Goal: Task Accomplishment & Management: Use online tool/utility

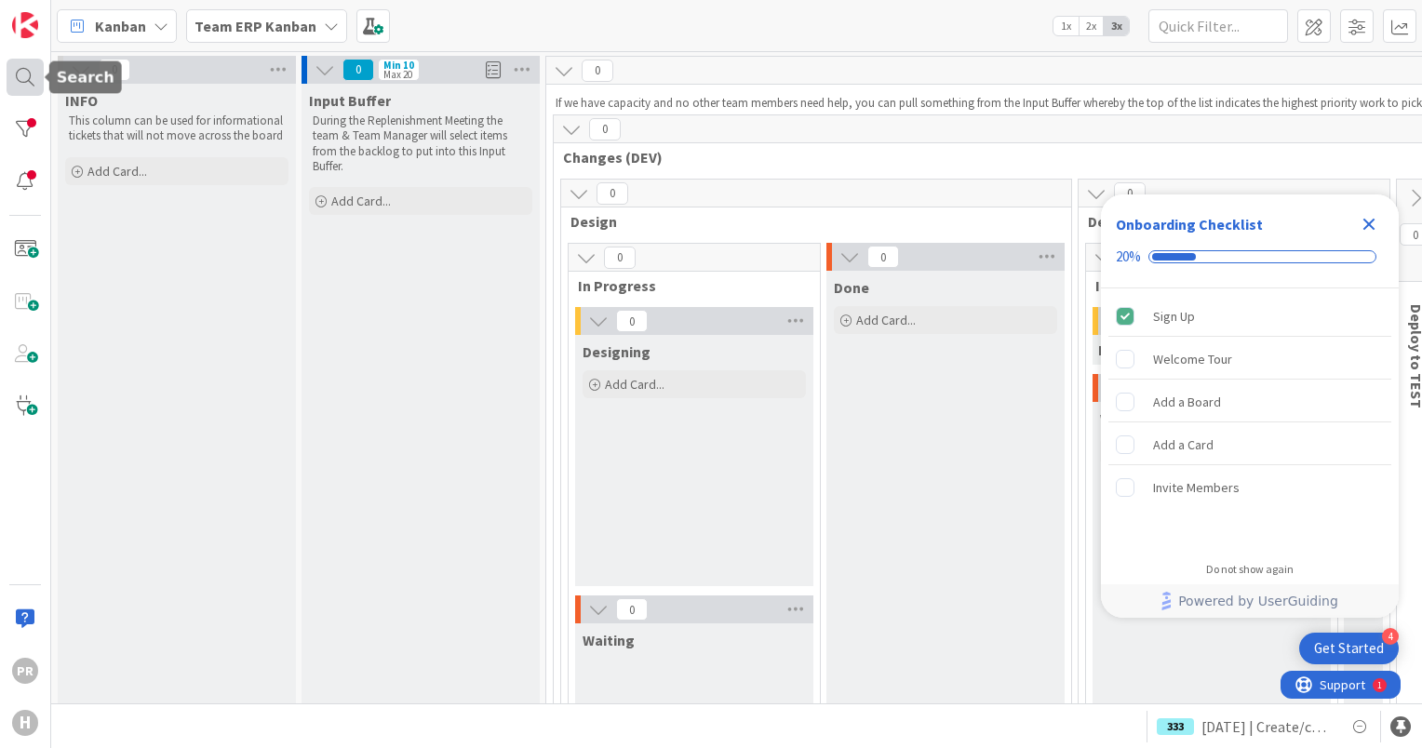
click at [22, 78] on div at bounding box center [25, 77] width 37 height 37
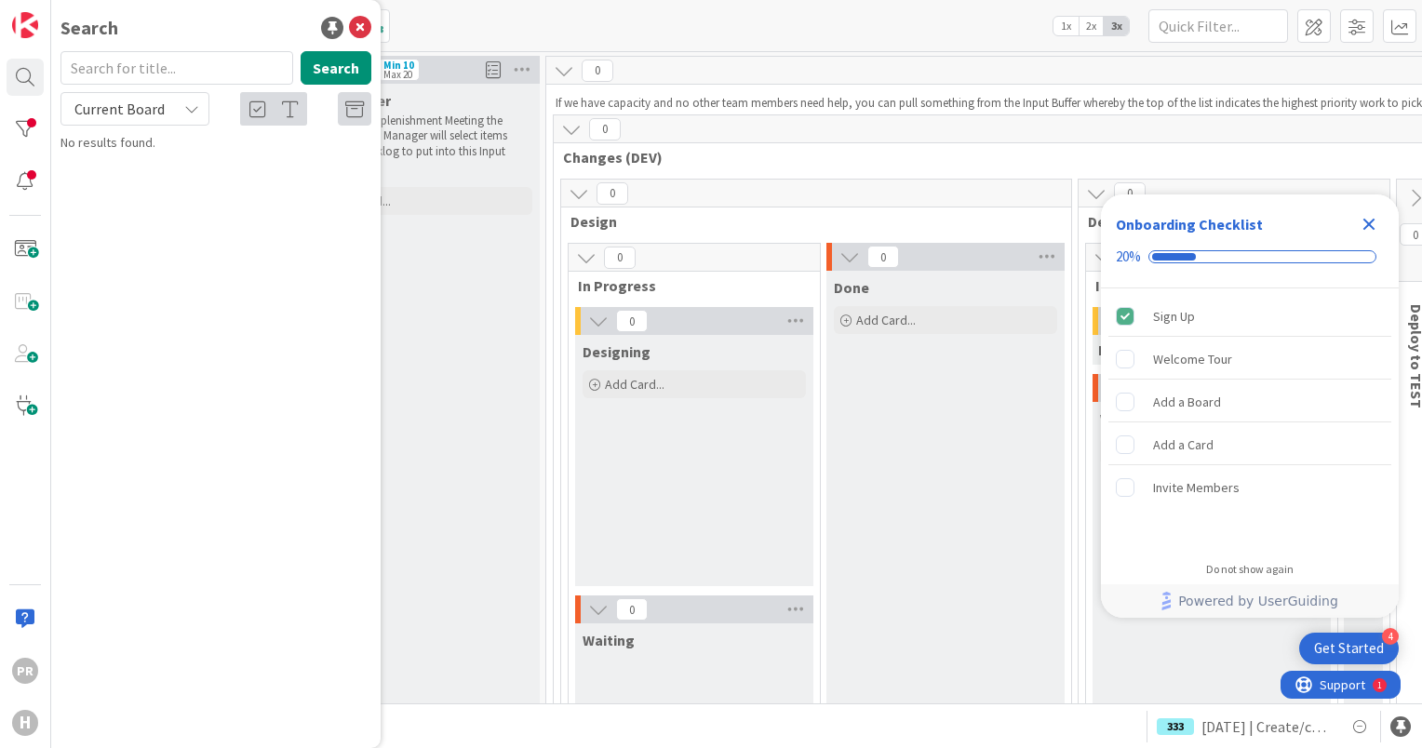
click at [153, 112] on span "Current Board" at bounding box center [119, 109] width 90 height 19
drag, startPoint x: 149, startPoint y: 181, endPoint x: 148, endPoint y: 170, distance: 11.2
click at [149, 181] on span "All Boards" at bounding box center [168, 186] width 194 height 28
click at [139, 75] on input "text" at bounding box center [176, 67] width 233 height 33
type input "165"
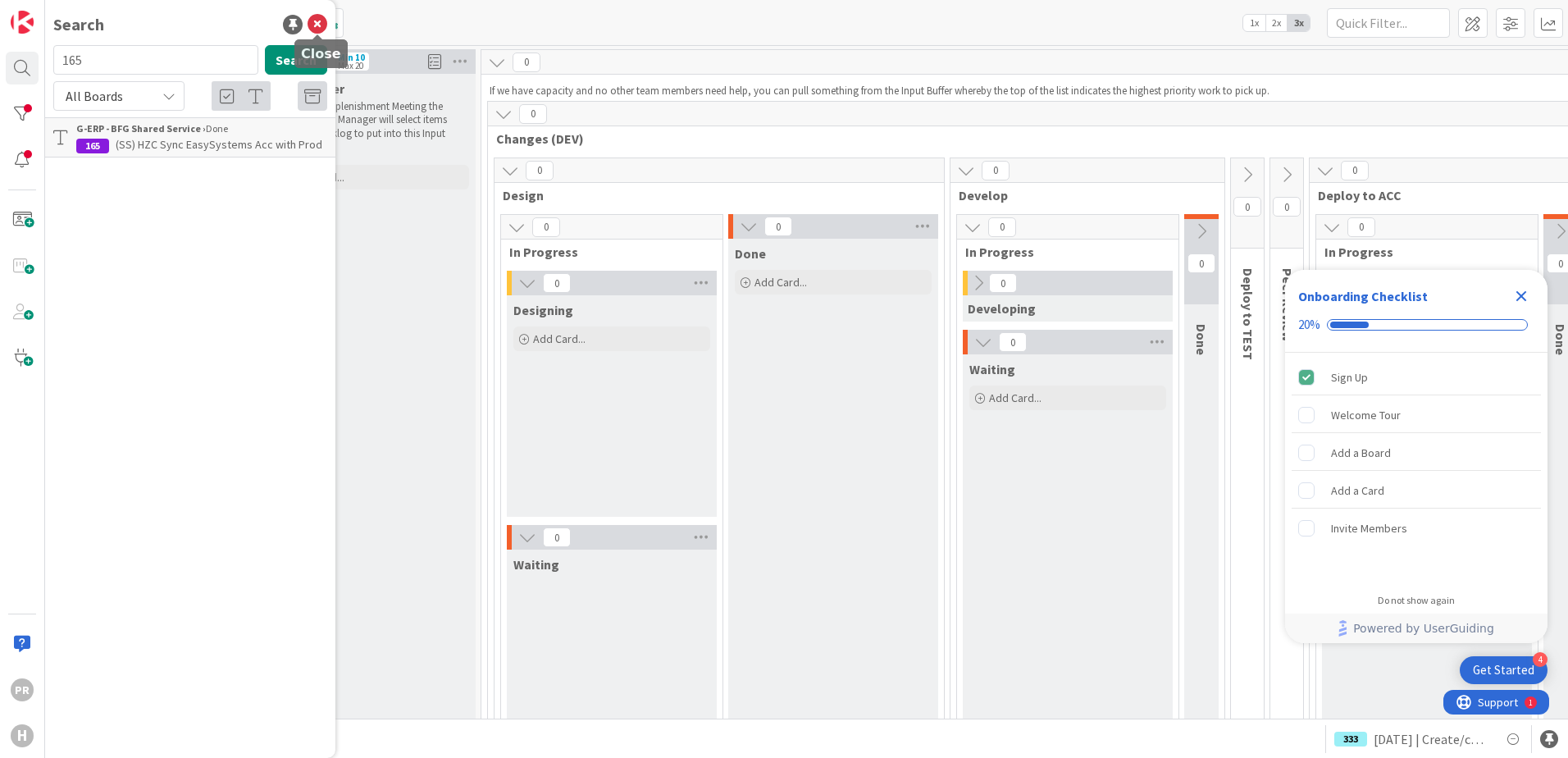
click at [313, 22] on icon at bounding box center [317, 25] width 19 height 19
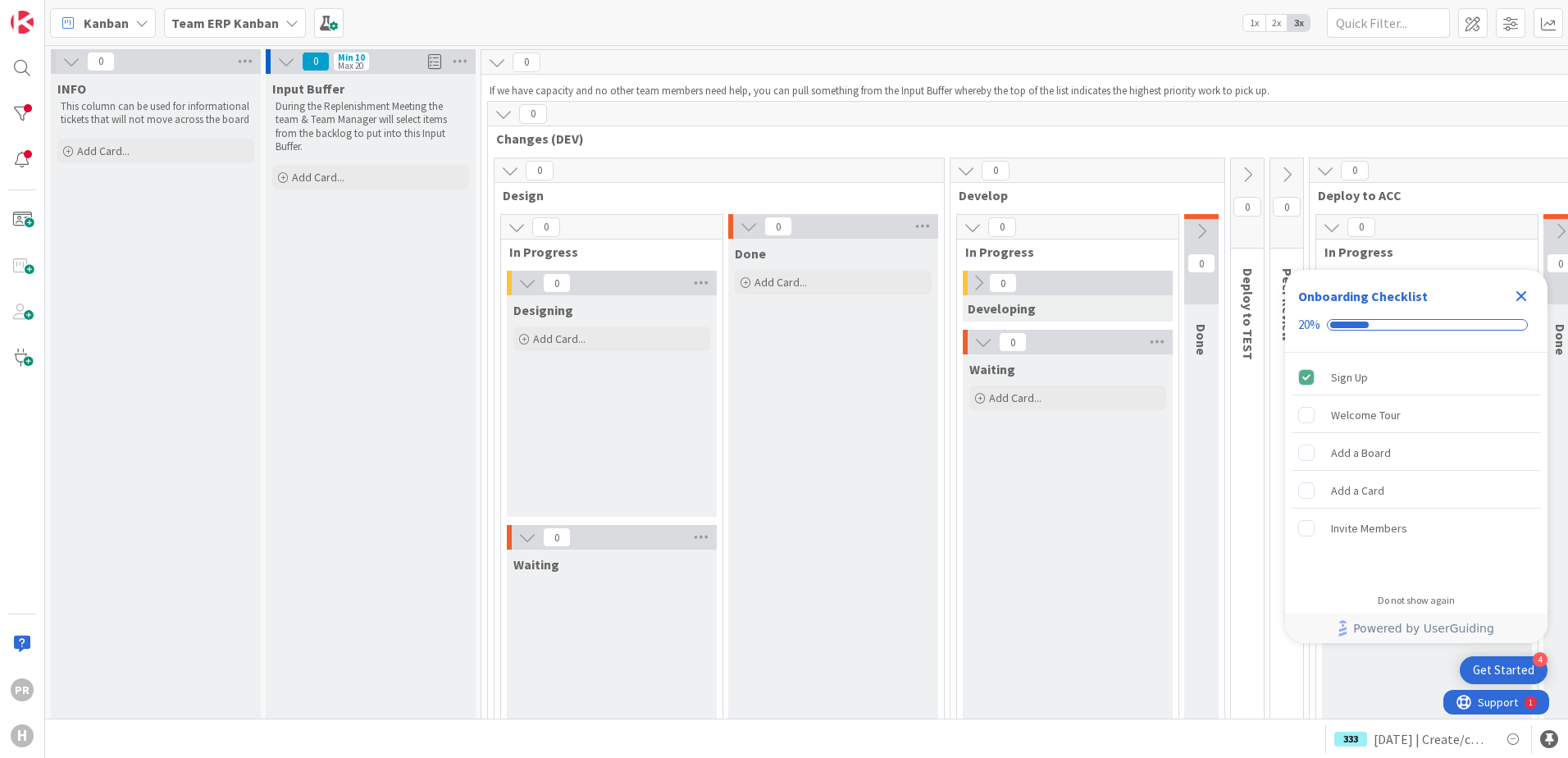
click at [242, 28] on b "Team ERP Kanban" at bounding box center [225, 23] width 108 height 17
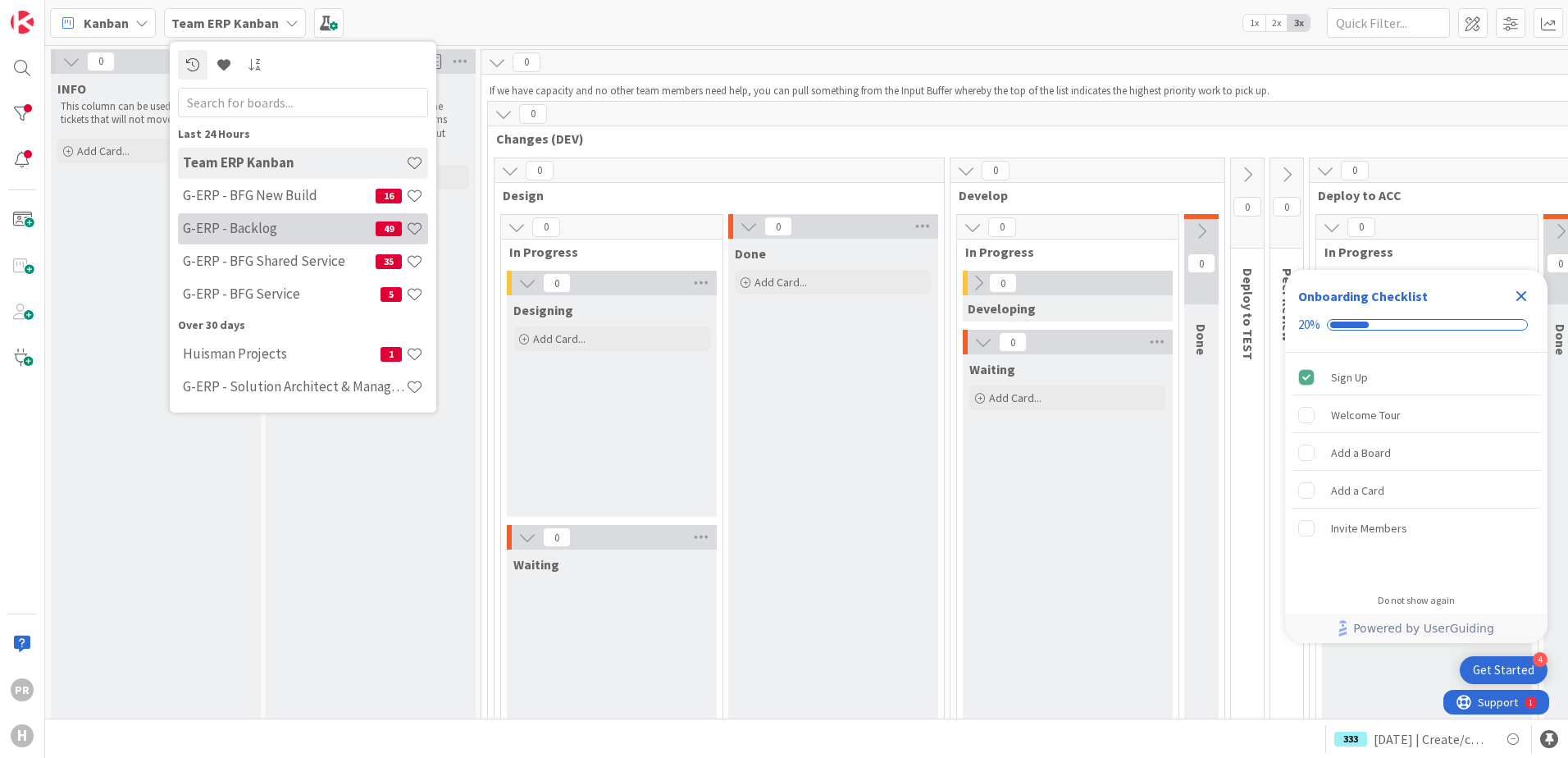
click at [292, 224] on h4 "G-ERP - Backlog" at bounding box center [279, 227] width 193 height 17
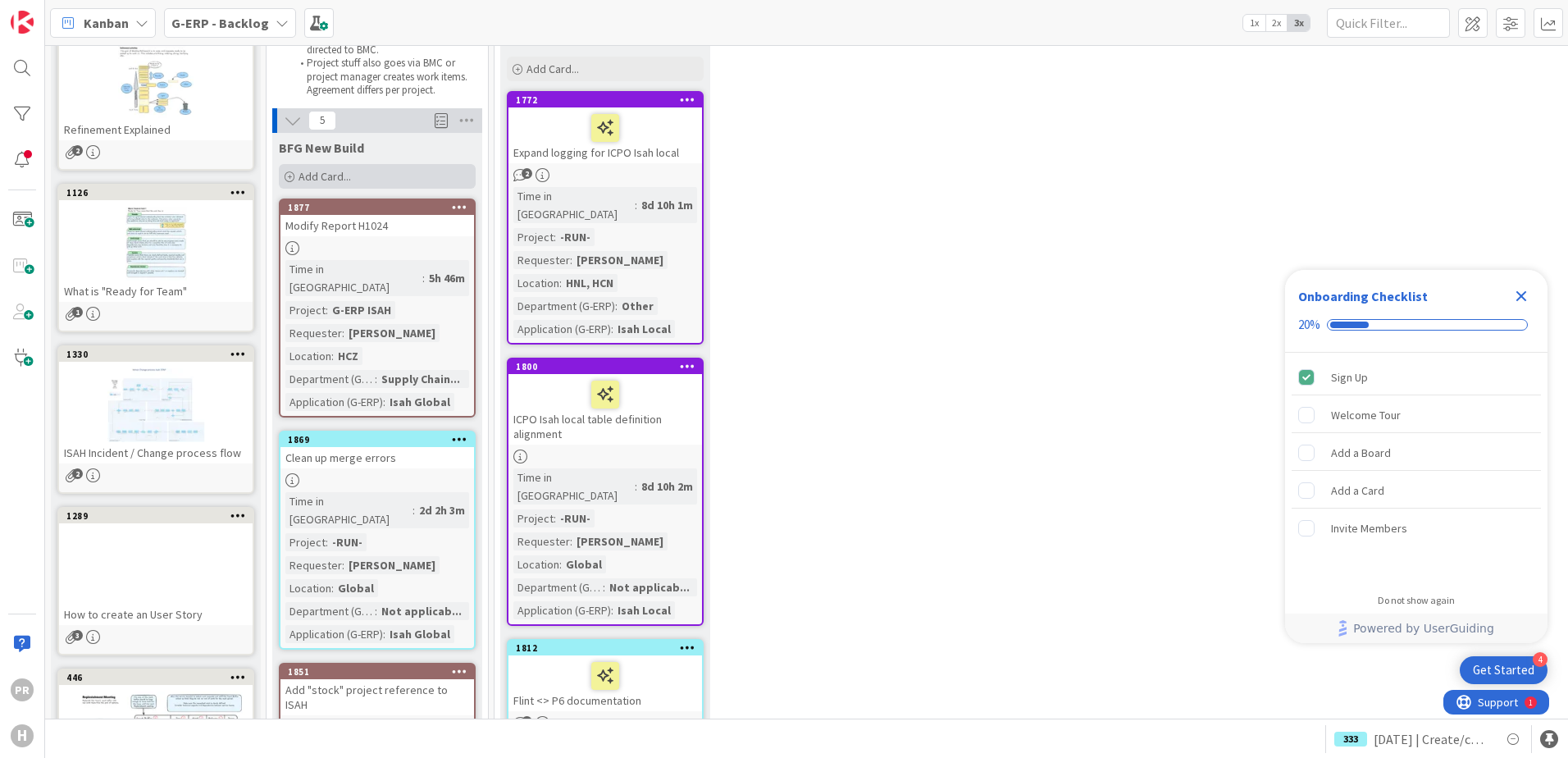
click at [305, 175] on span "Add Card..." at bounding box center [325, 176] width 53 height 15
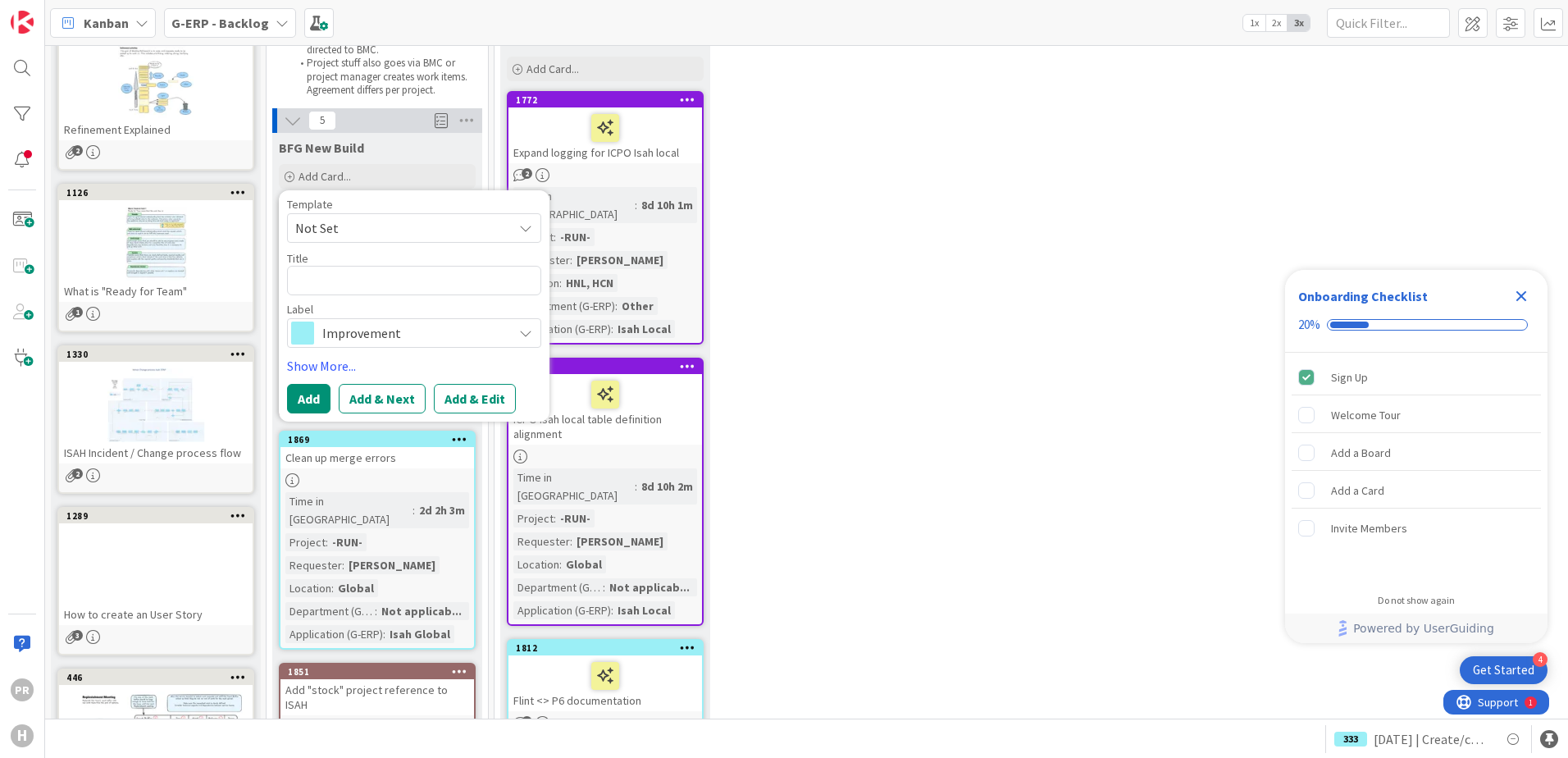
click at [399, 338] on span "Improvement" at bounding box center [413, 333] width 182 height 23
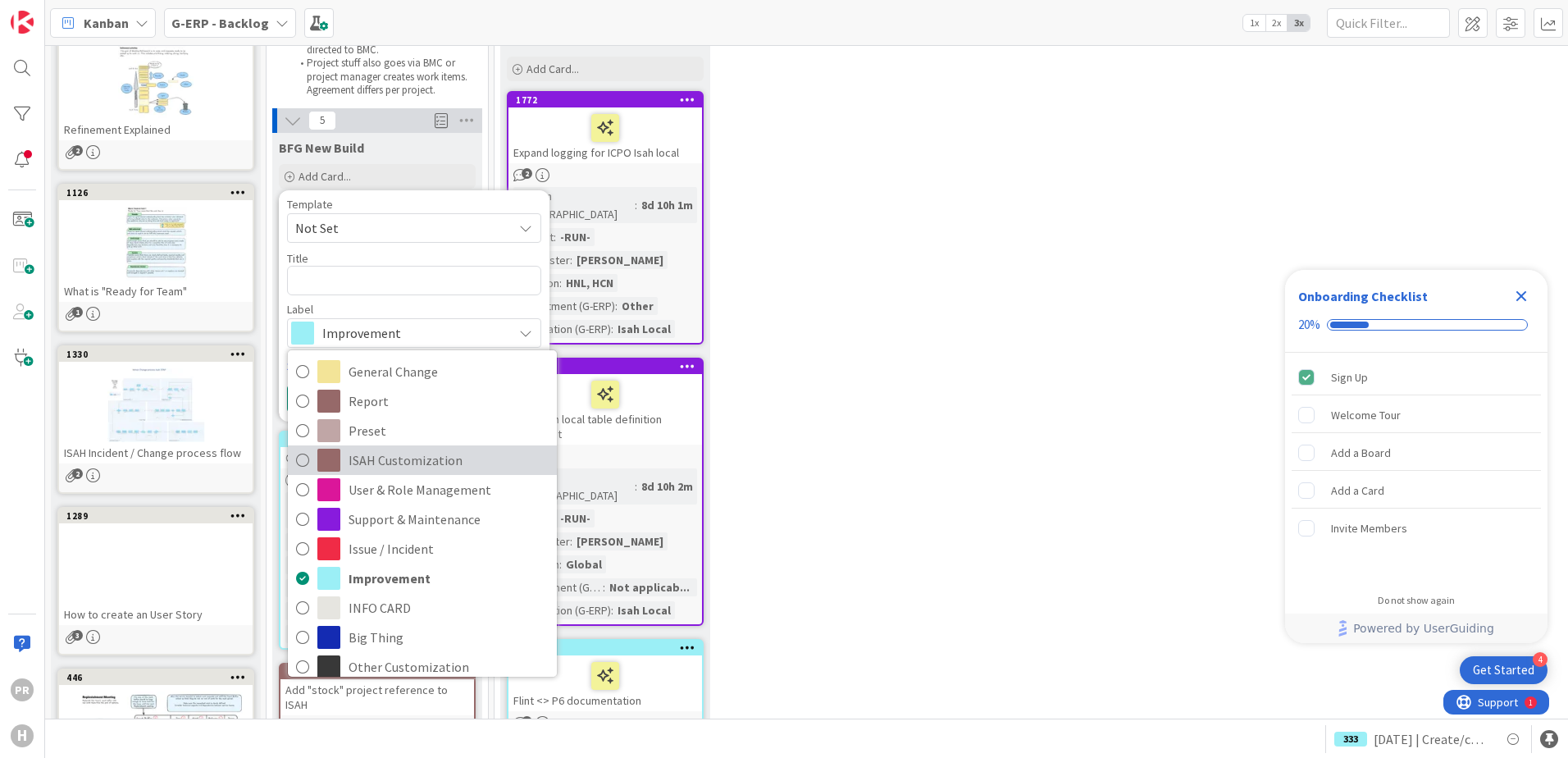
click at [416, 454] on span "ISAH Customization" at bounding box center [448, 460] width 200 height 25
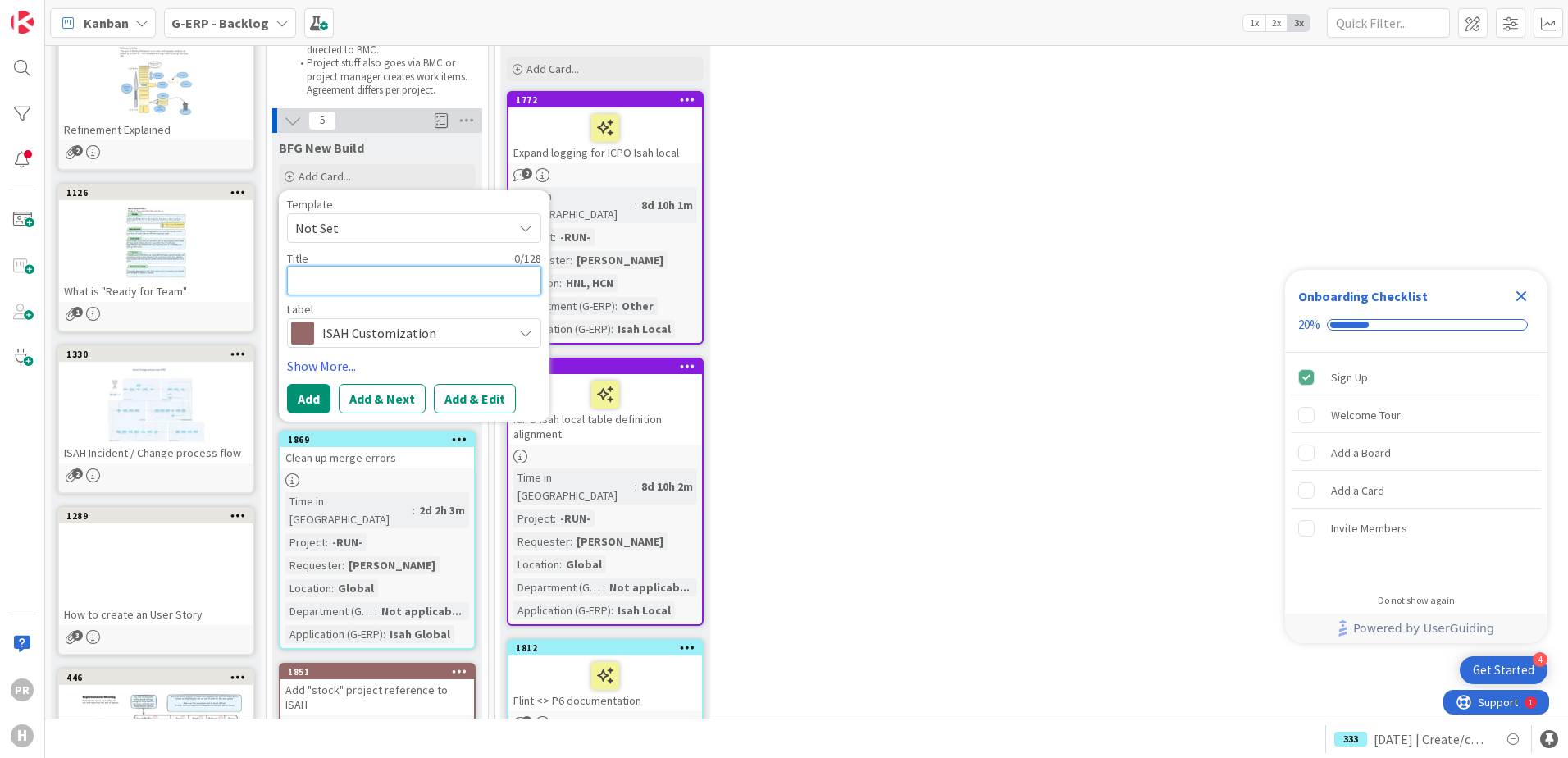
click at [400, 286] on textarea at bounding box center [414, 279] width 254 height 29
type textarea "x"
type textarea "["
type textarea "x"
type textarea "[N"
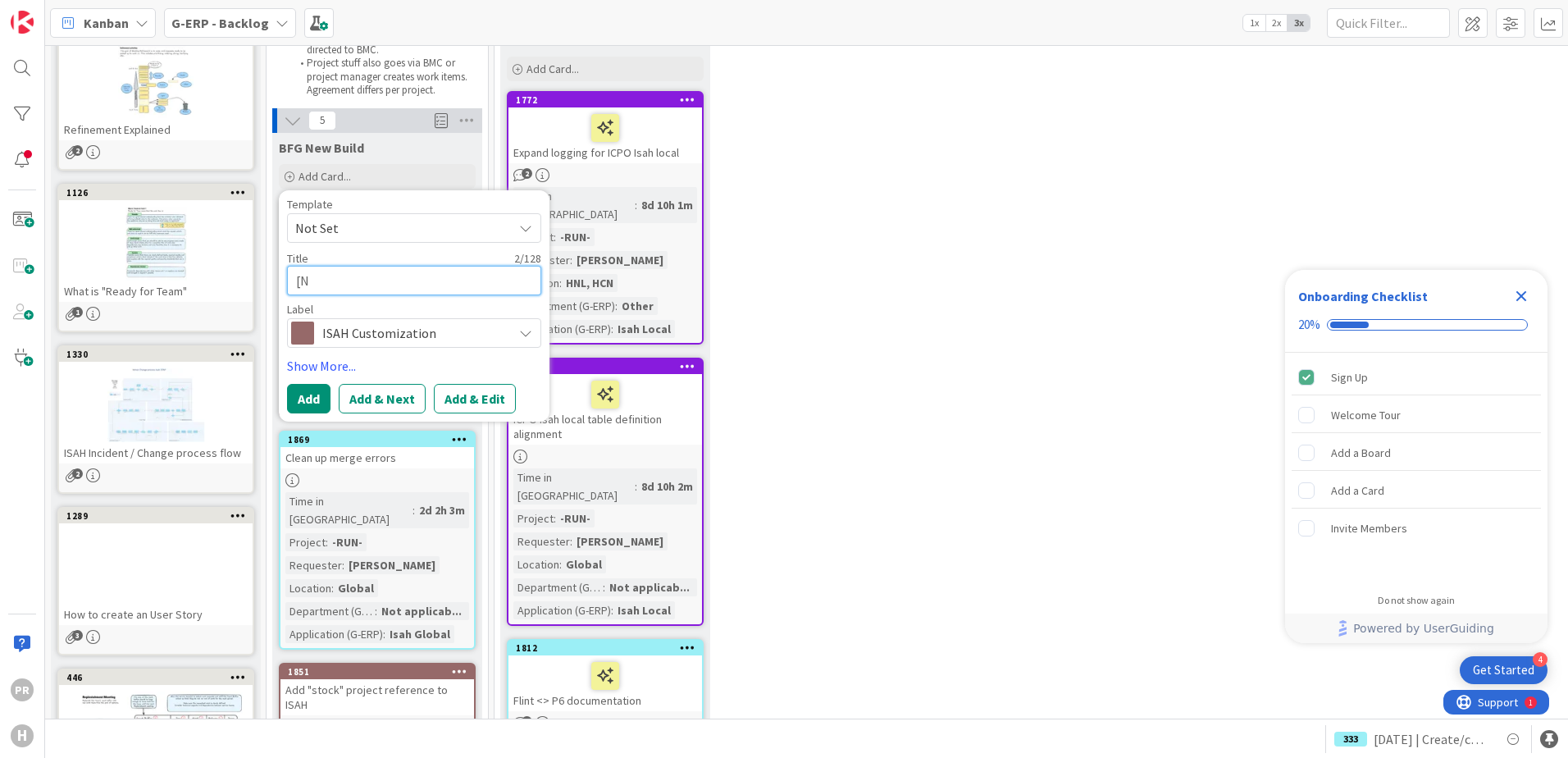
type textarea "x"
type textarea "[NB"
type textarea "x"
type textarea "[NB["
type textarea "x"
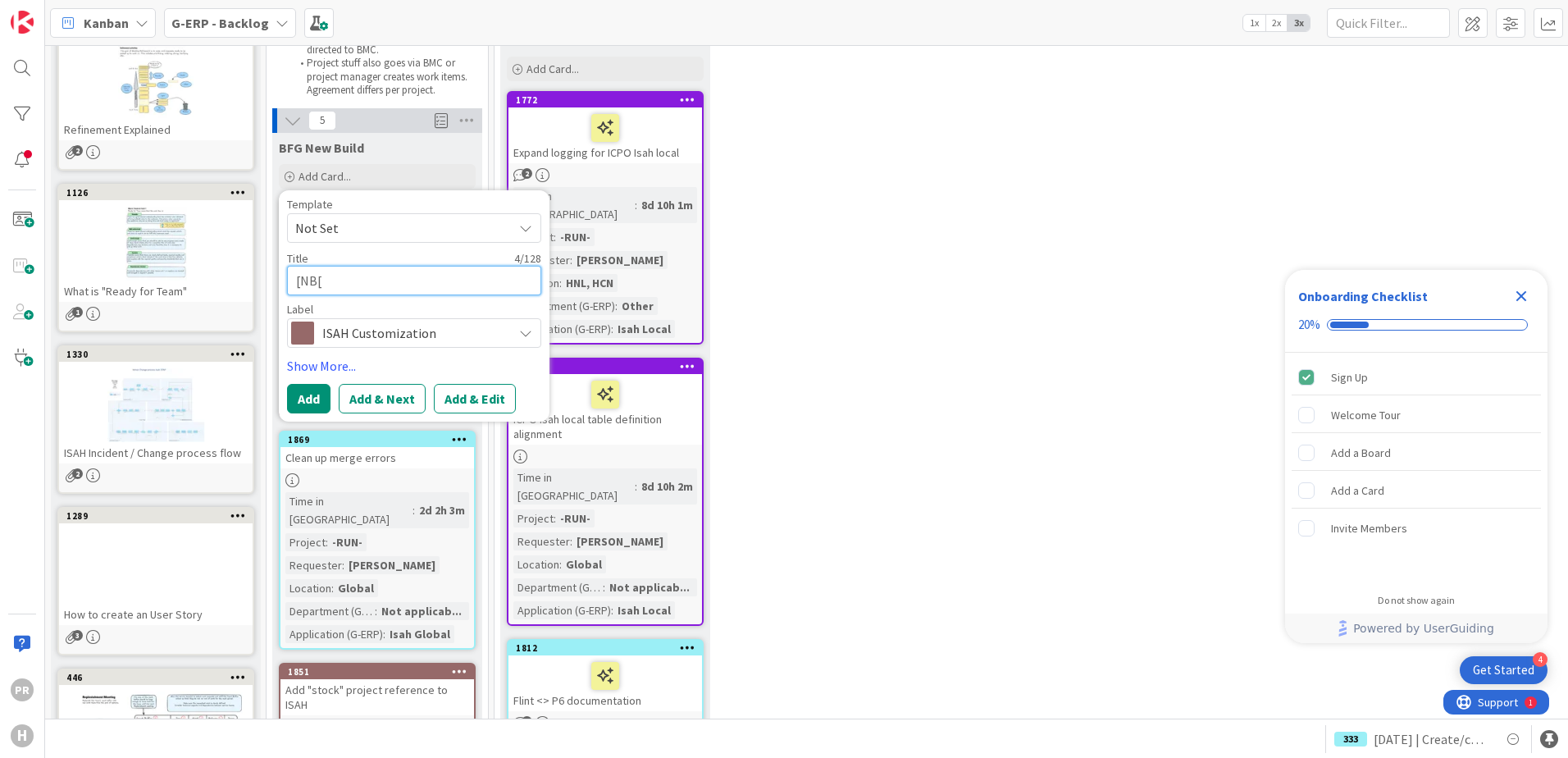
type textarea "[NB["
type textarea "x"
type textarea "[NB["
type textarea "x"
type textarea "[NB"
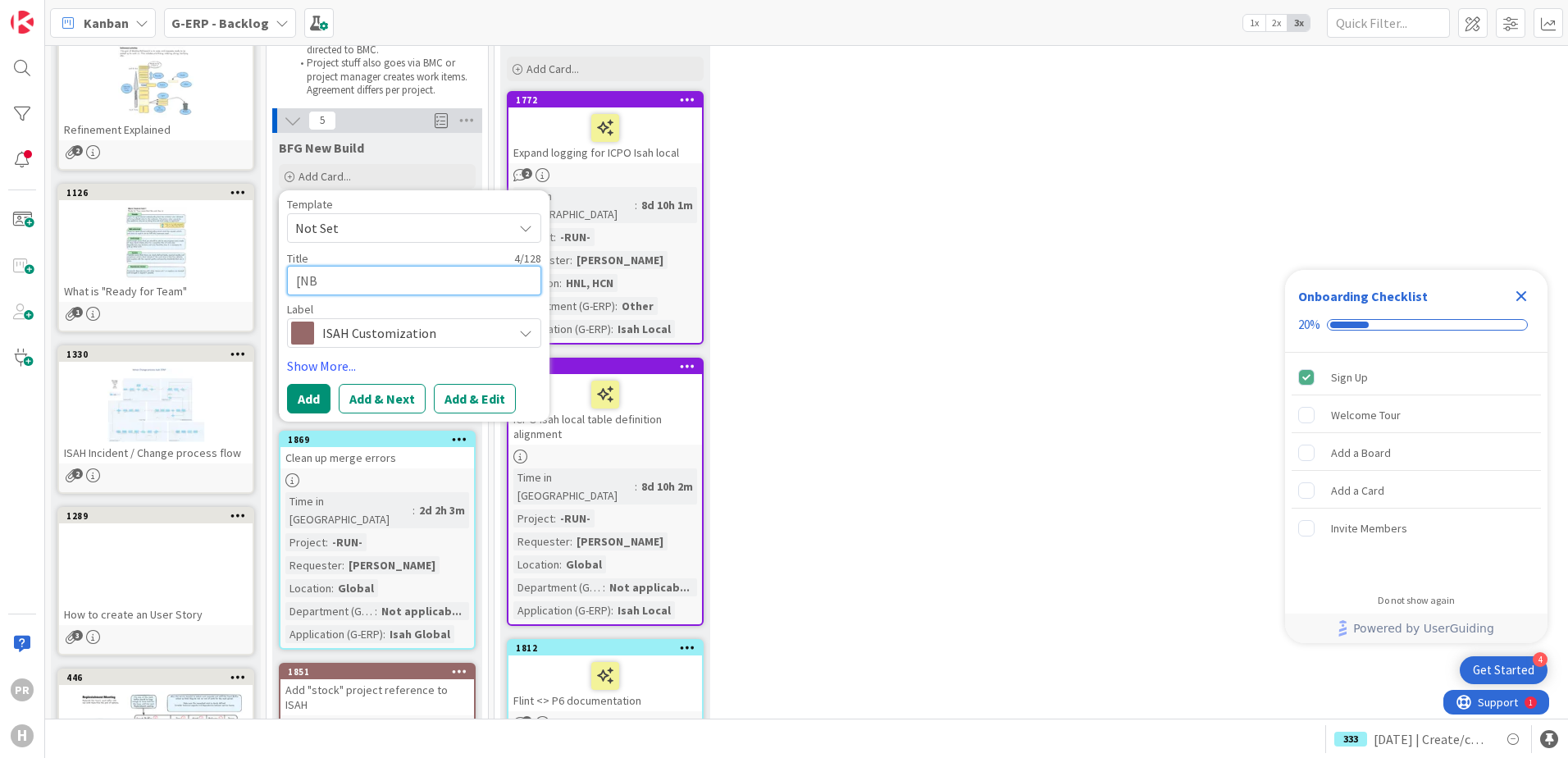
type textarea "x"
type textarea "[NB]"
type textarea "x"
type textarea "[NB]"
type textarea "x"
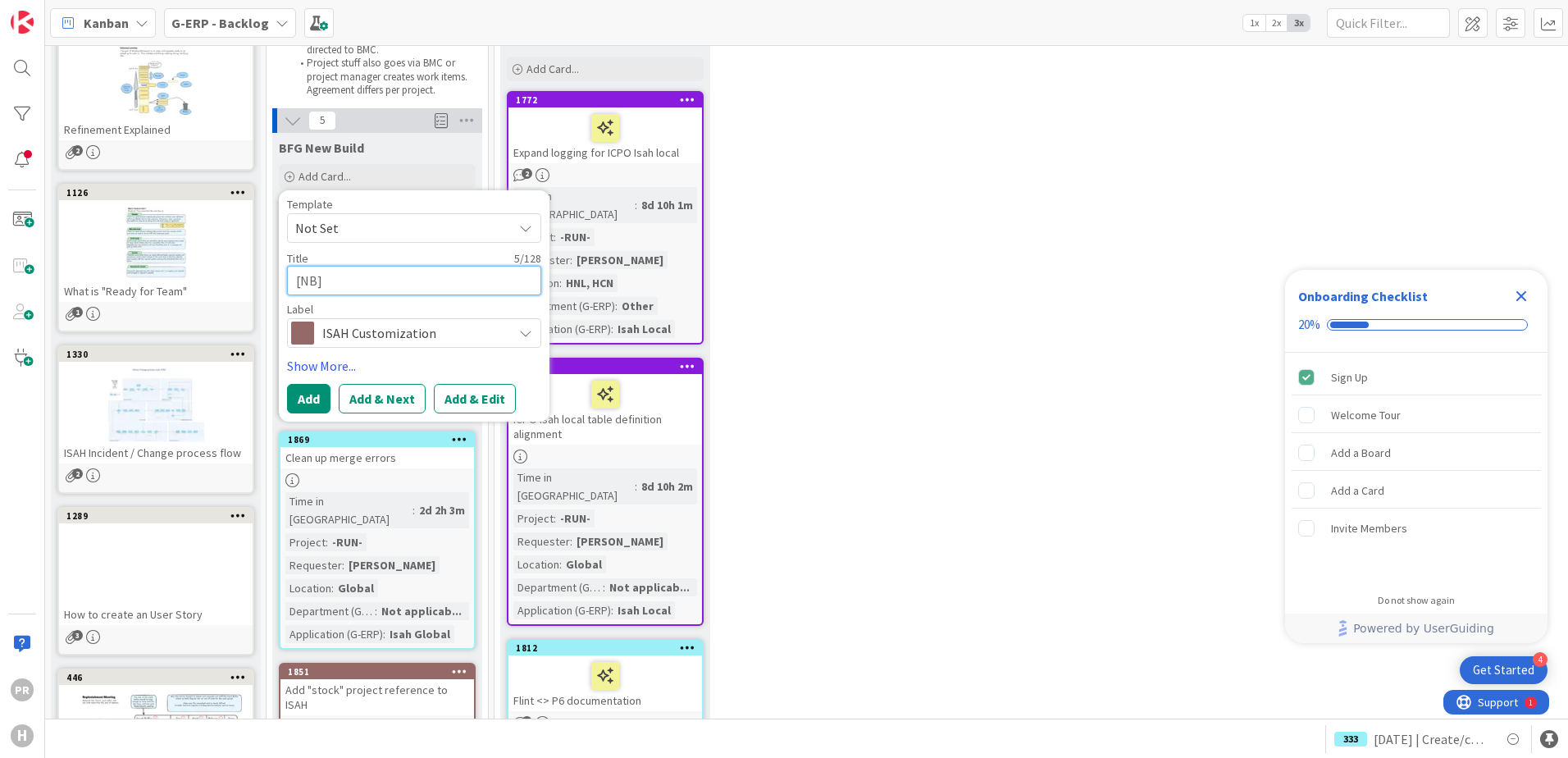
type textarea "[NB] S"
type textarea "x"
type textarea "[NB]"
type textarea "x"
type textarea "[NB] C"
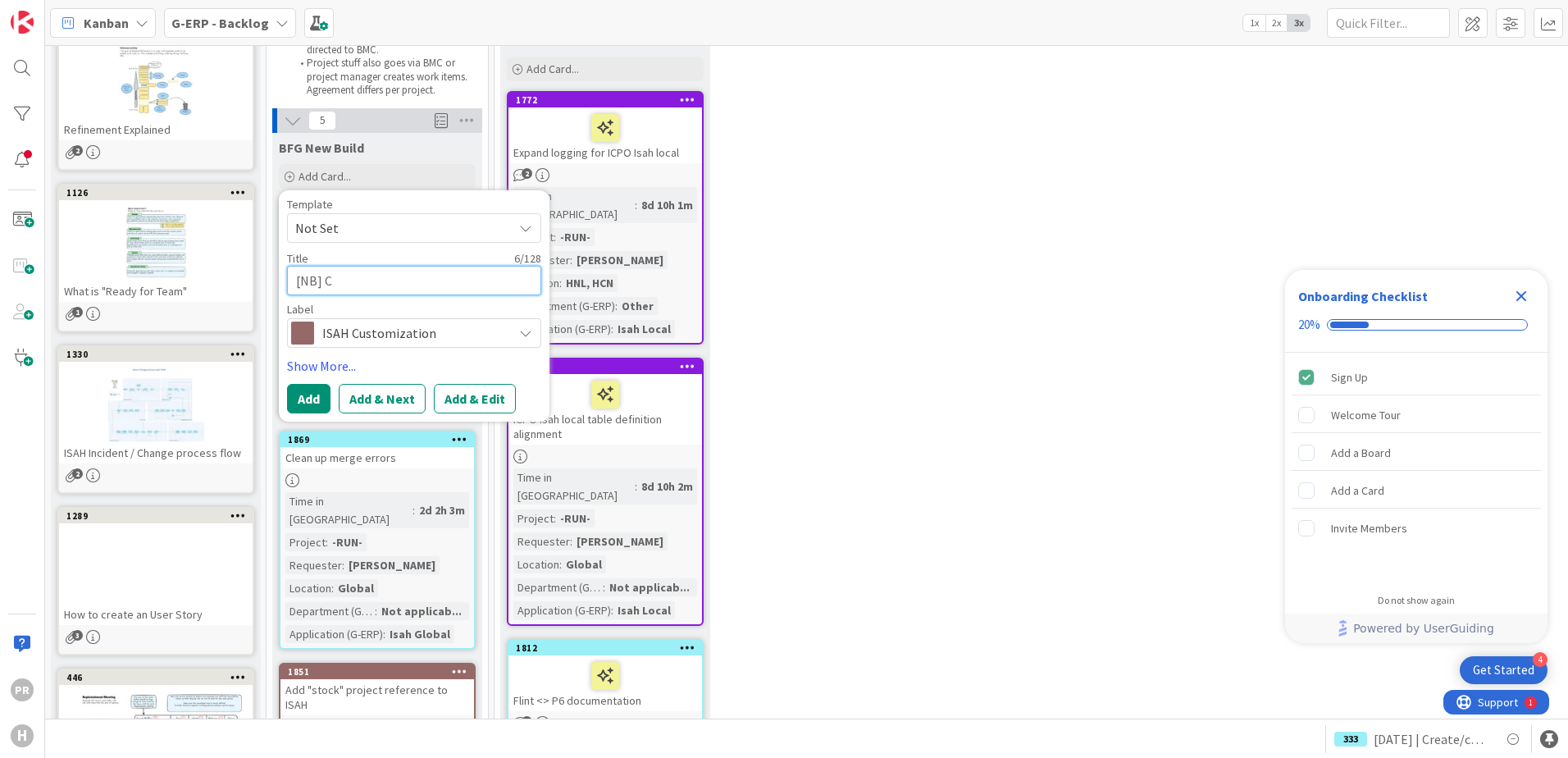
type textarea "x"
type textarea "[NB] CD"
type textarea "x"
type textarea "[NB] CD"
type textarea "x"
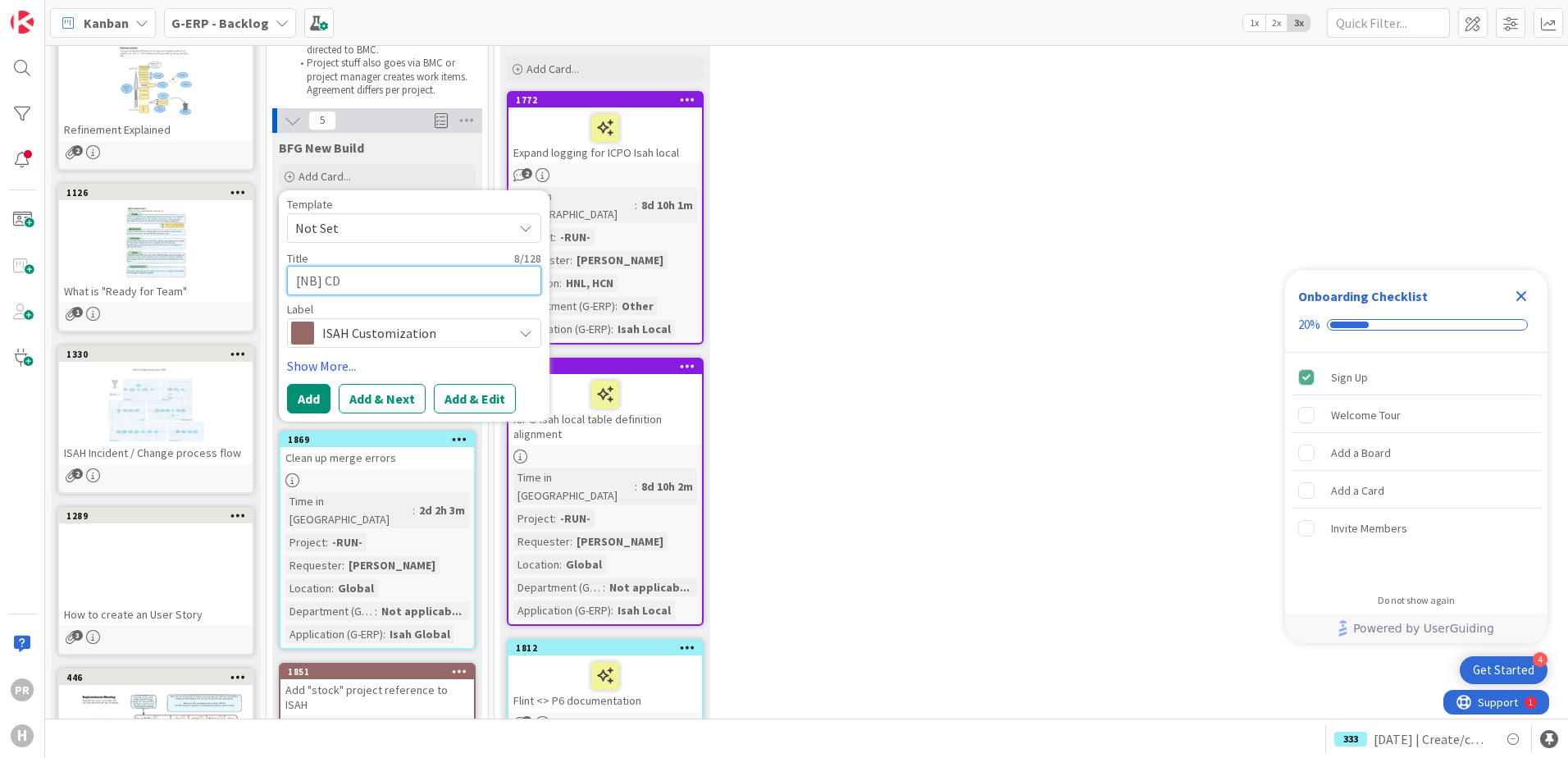
type textarea "[NB] CD 1"
type textarea "x"
type textarea "[NB] CD 16"
type textarea "x"
type textarea "[NB] CD 165"
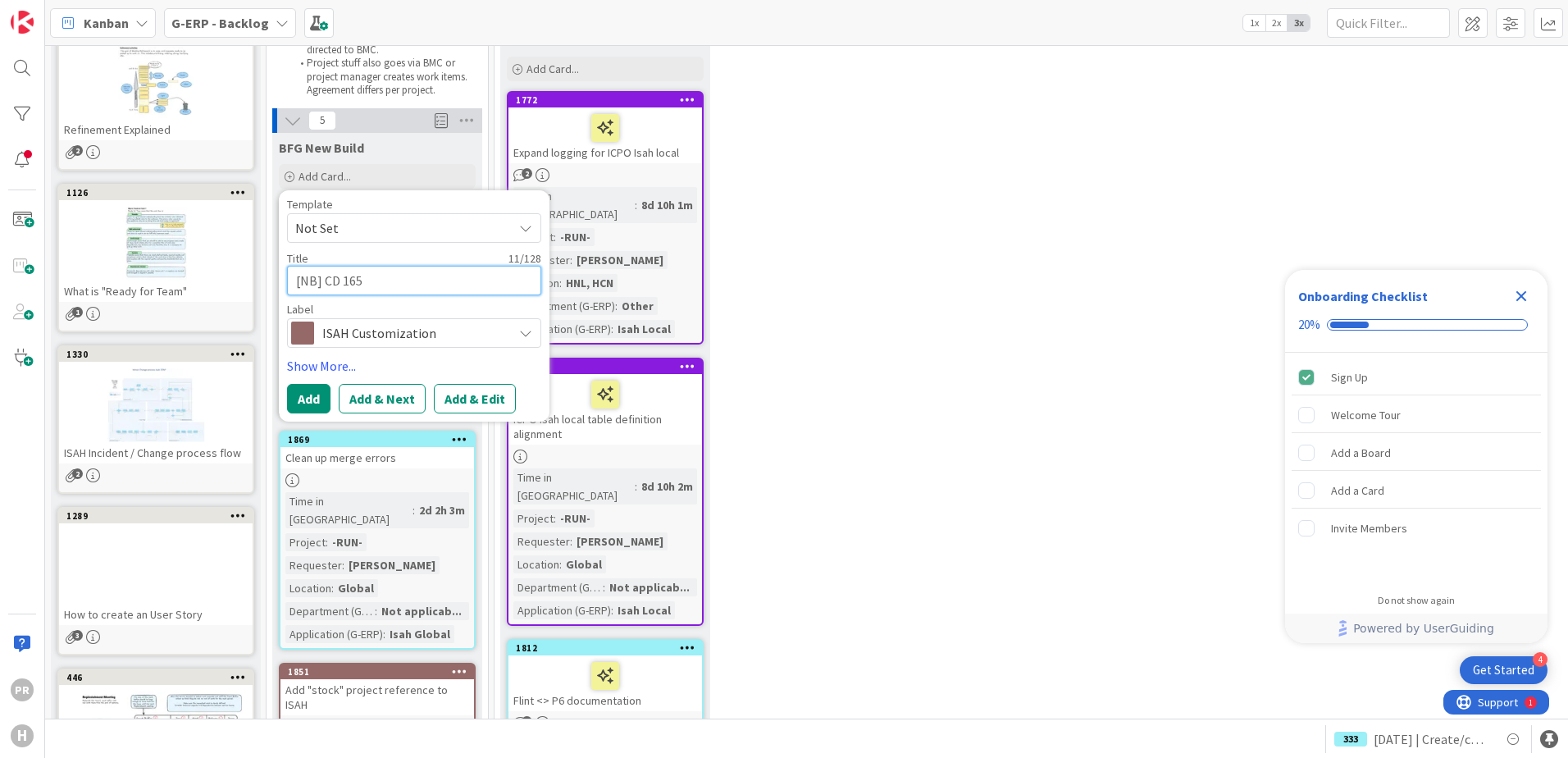
type textarea "x"
type textarea "[NB] CD 165"
type textarea "x"
type textarea "[NB] CD 165 -"
type textarea "x"
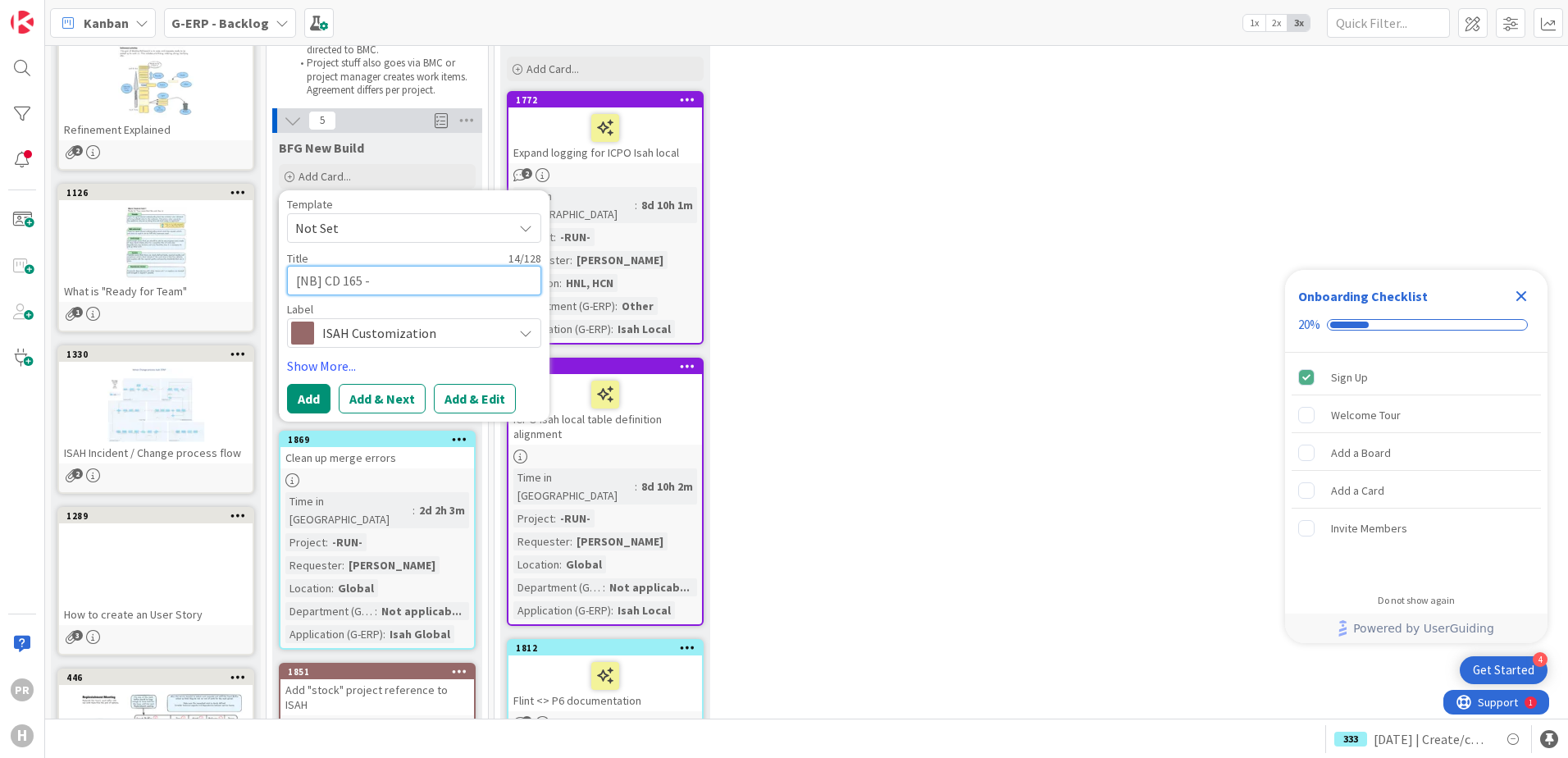
type textarea "[NB] CD 165 -"
type textarea "x"
type textarea "[NB] CD 165 - R"
type textarea "x"
type textarea "[NB] CD 165 - Re"
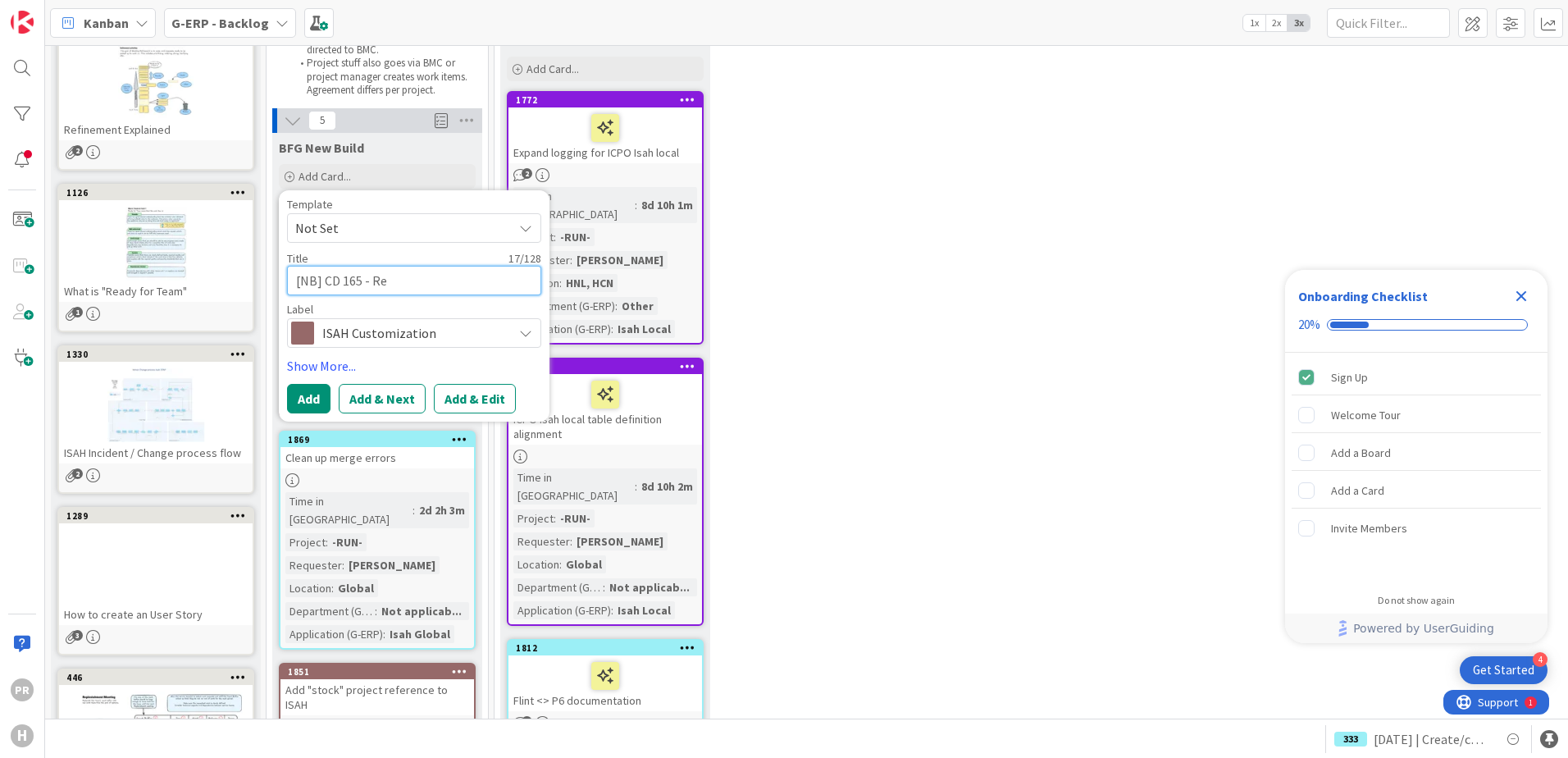
type textarea "x"
type textarea "[NB] CD 165 - Req"
type textarea "x"
type textarea "[NB] CD 165 - Reque"
type textarea "x"
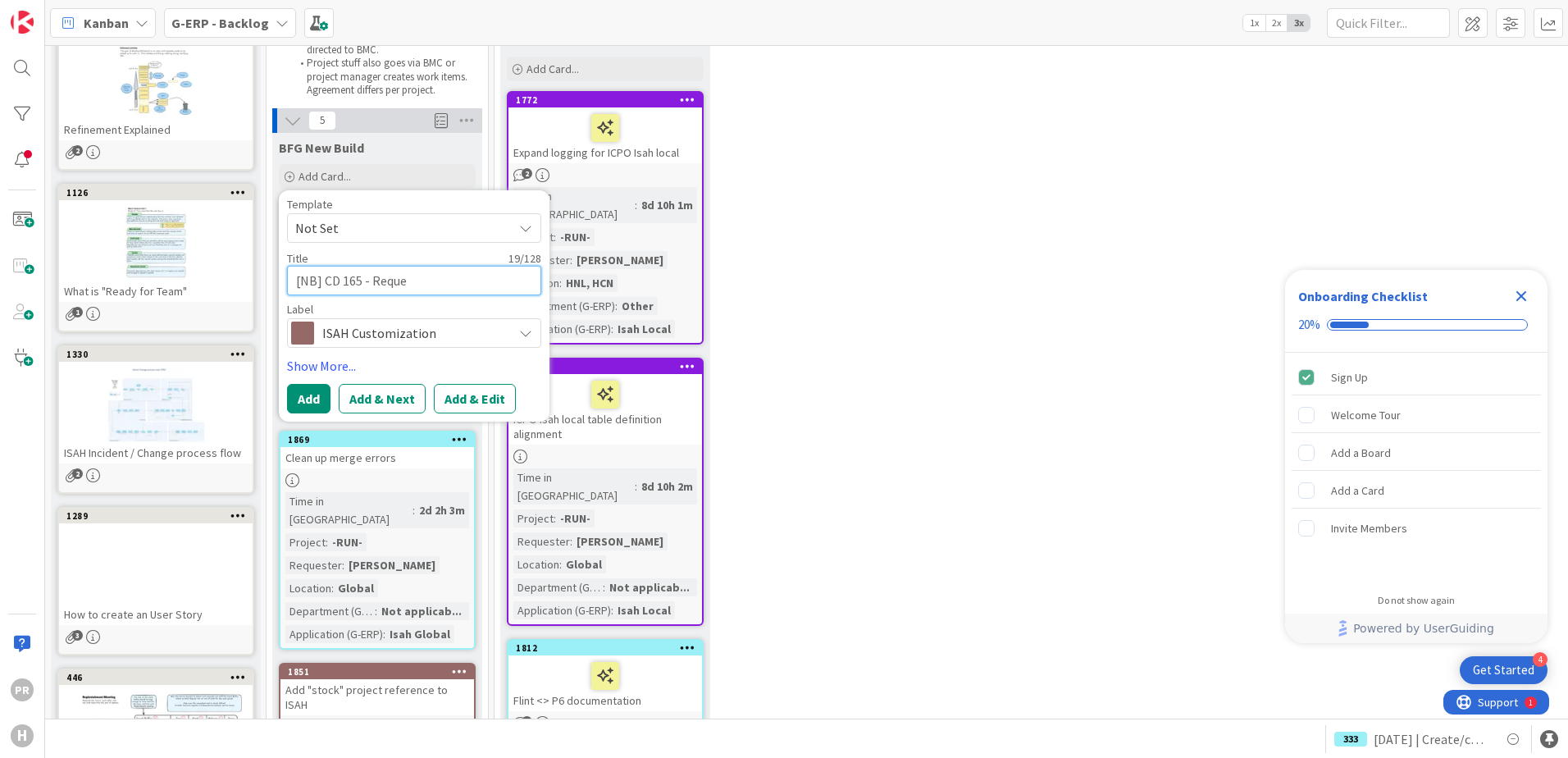
type textarea "[NB] CD 165 - Reques"
type textarea "x"
type textarea "[NB] CD 165 - Request"
type textarea "x"
type textarea "[NB] CD 165 - Requesto"
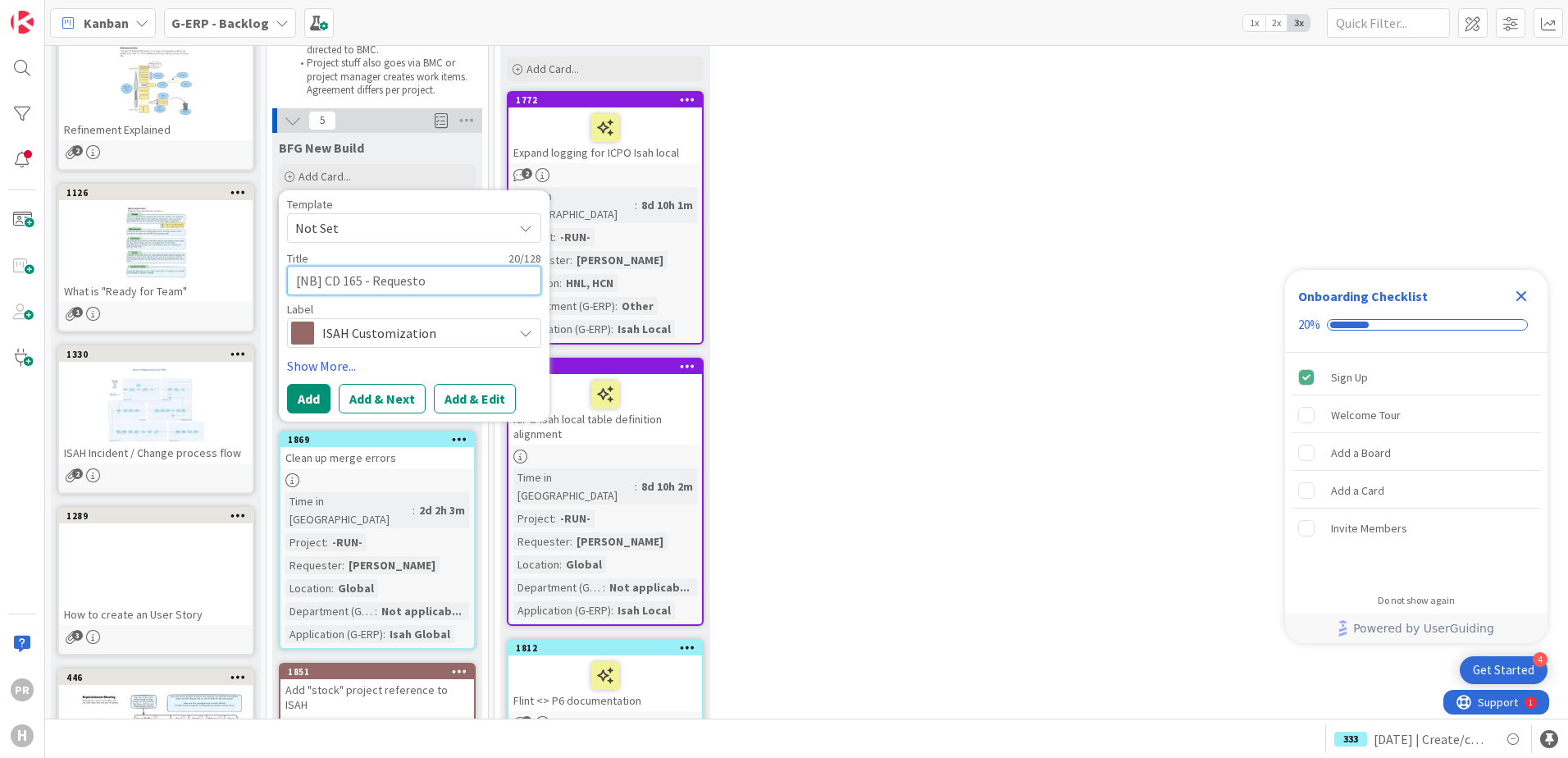
type textarea "x"
type textarea "[NB] CD 165 - Requestor"
type textarea "x"
type textarea "[NB] CD 165 - Requestor"
type textarea "x"
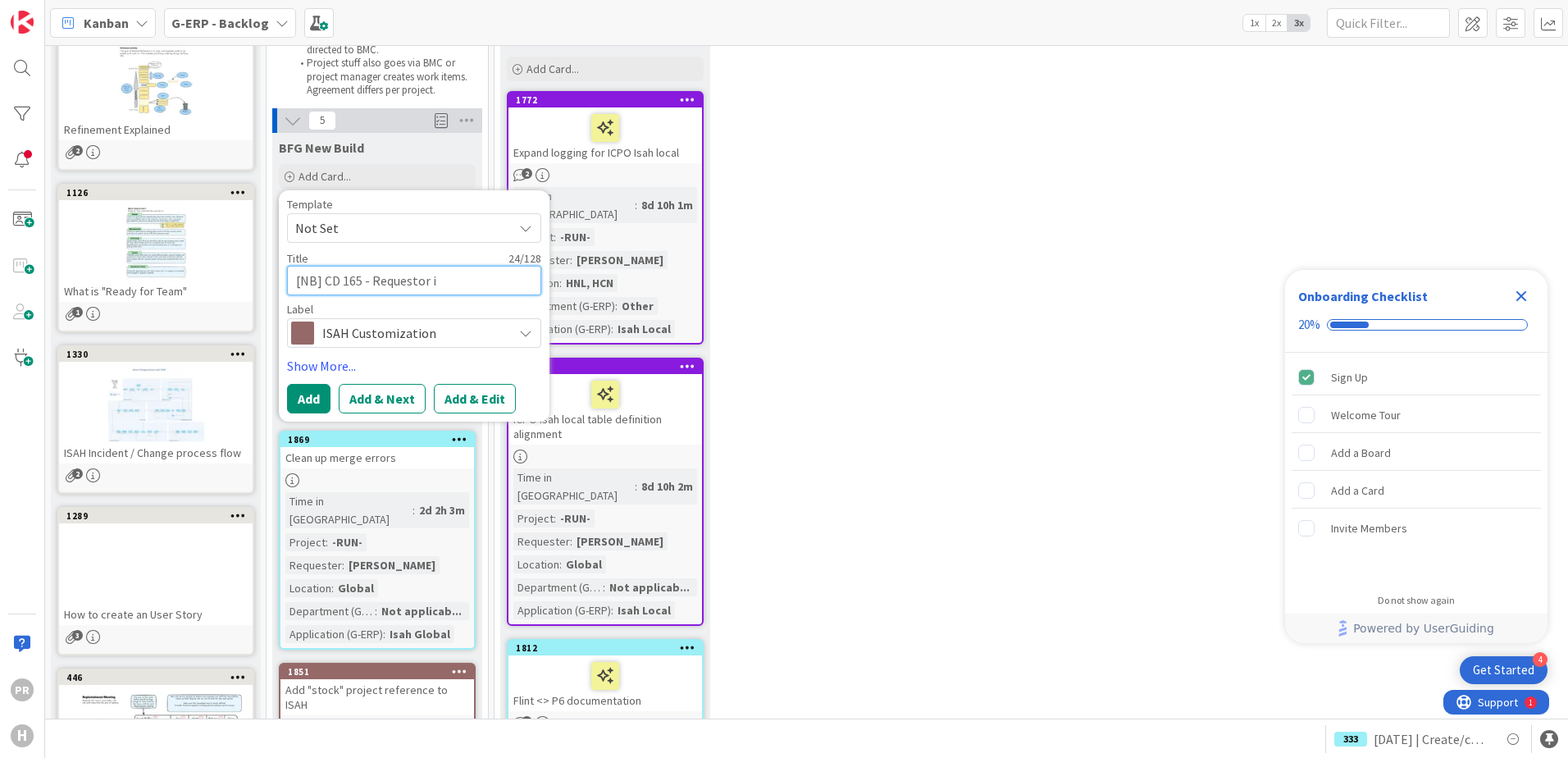
type textarea "[NB] CD 165 - Requestor is"
type textarea "x"
type textarea "[NB] CD 165 - Requestor is"
type textarea "x"
type textarea "[NB] CD 165 - Requestor is e"
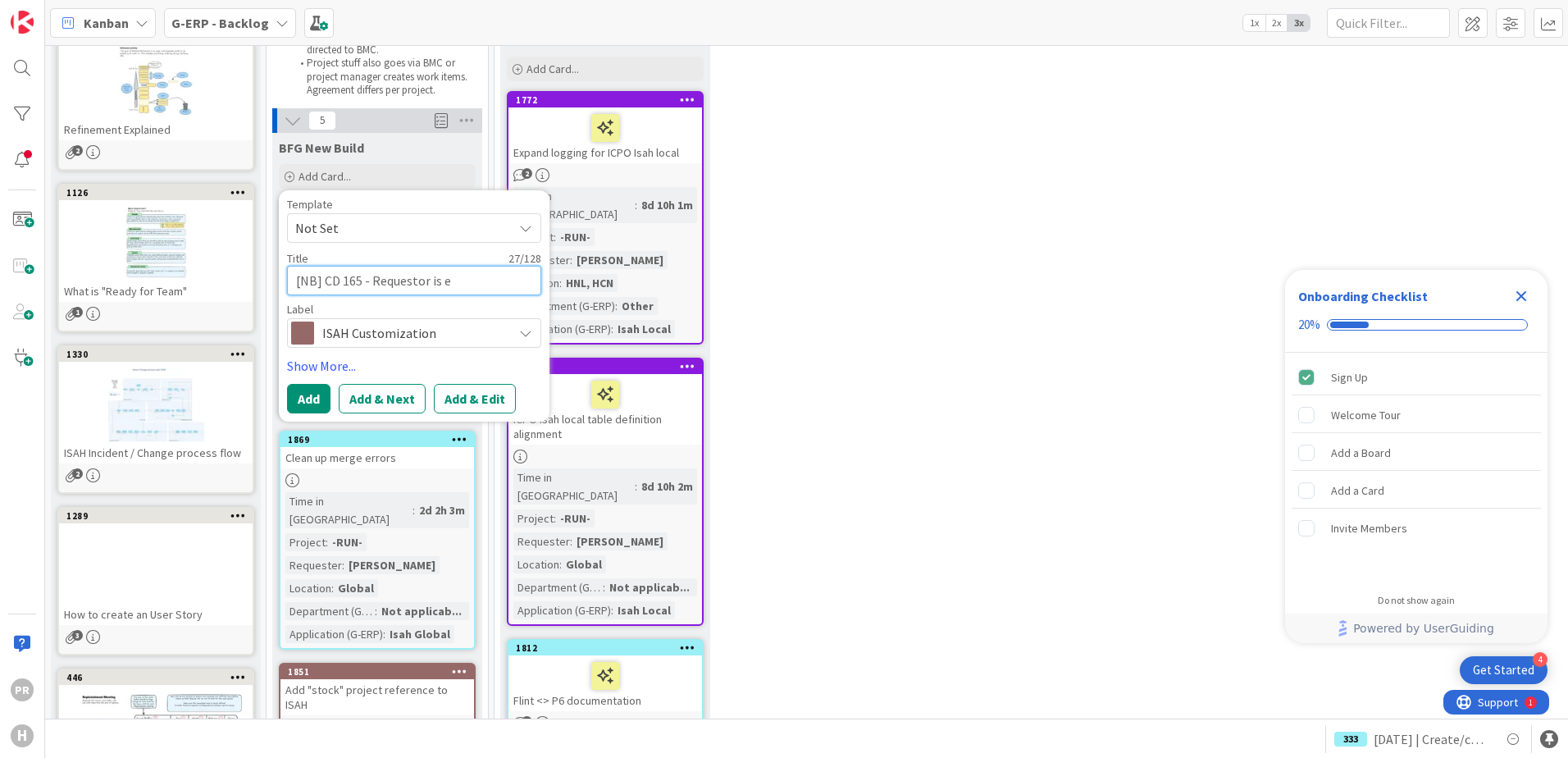
type textarea "x"
type textarea "[NB] CD 165 - Requestor is emp"
type textarea "x"
type textarea "[NB] CD 165 - Requestor is empt"
type textarea "x"
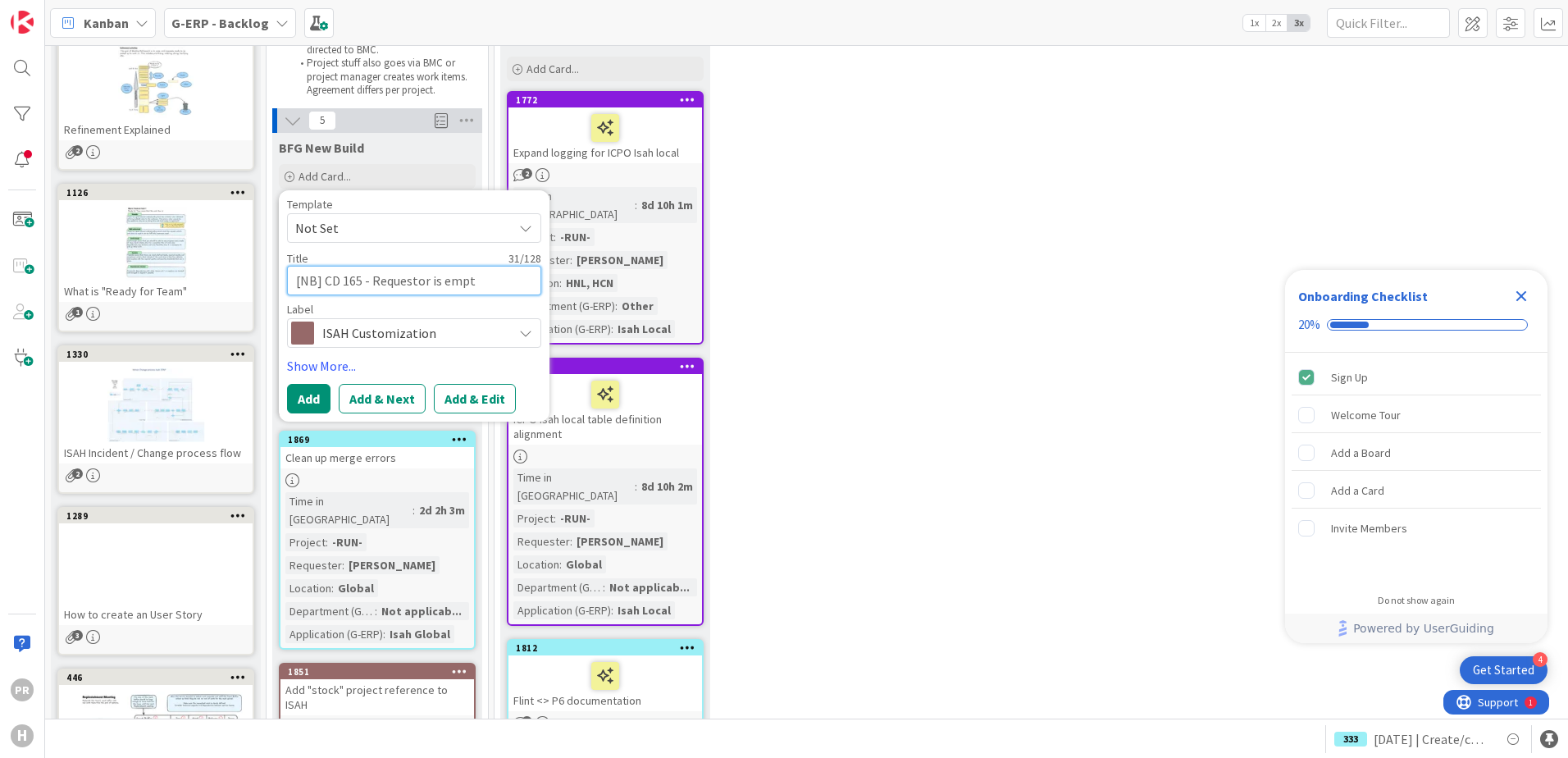
type textarea "[NB] CD 165 - Requestor is empty"
type textarea "x"
type textarea "[NB] CD 165 - Requestor is emptyu"
type textarea "x"
type textarea "[NB] CD 165 - Requestor is empty"
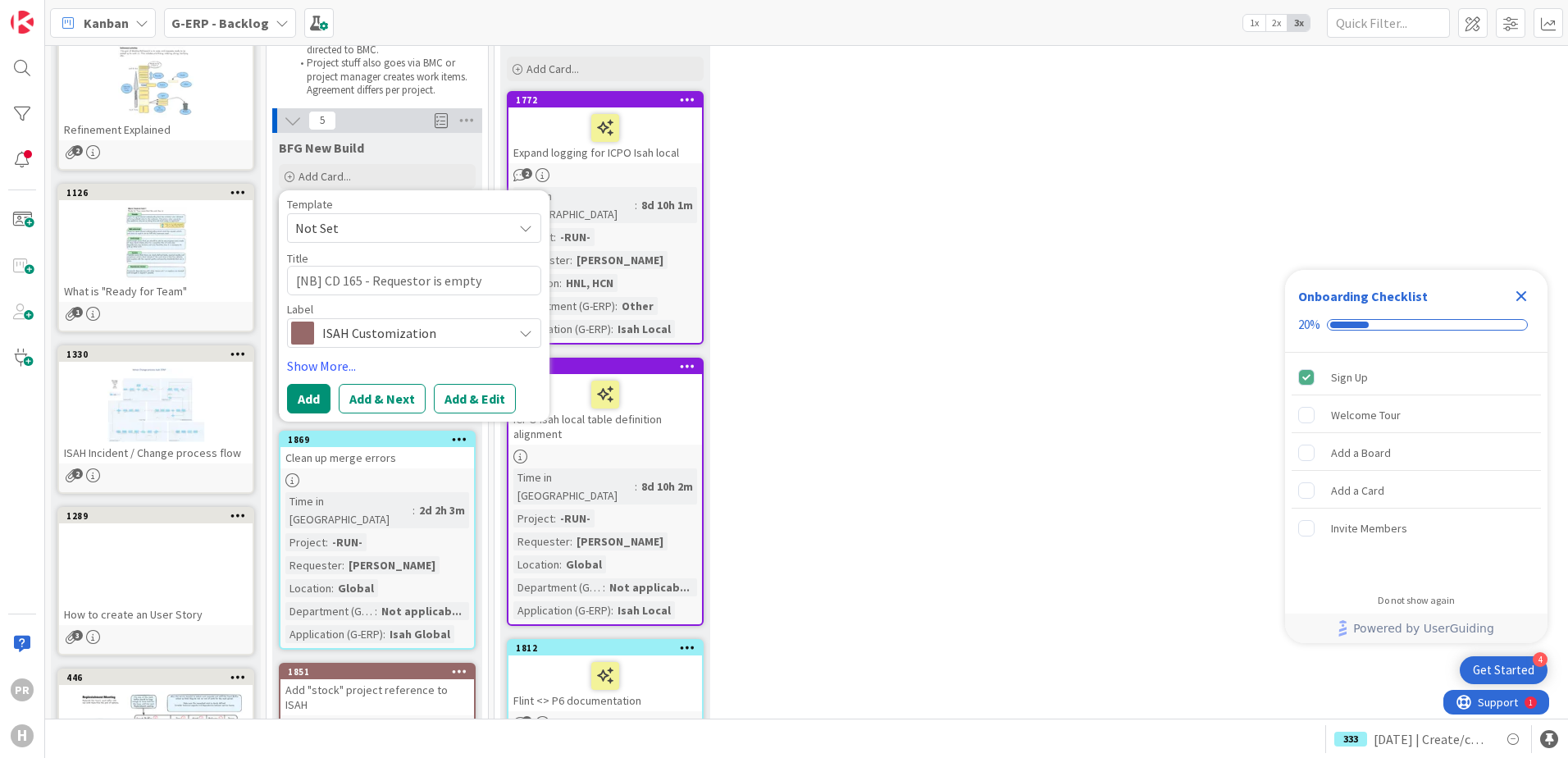
click at [466, 398] on button "Add & Edit" at bounding box center [474, 398] width 82 height 29
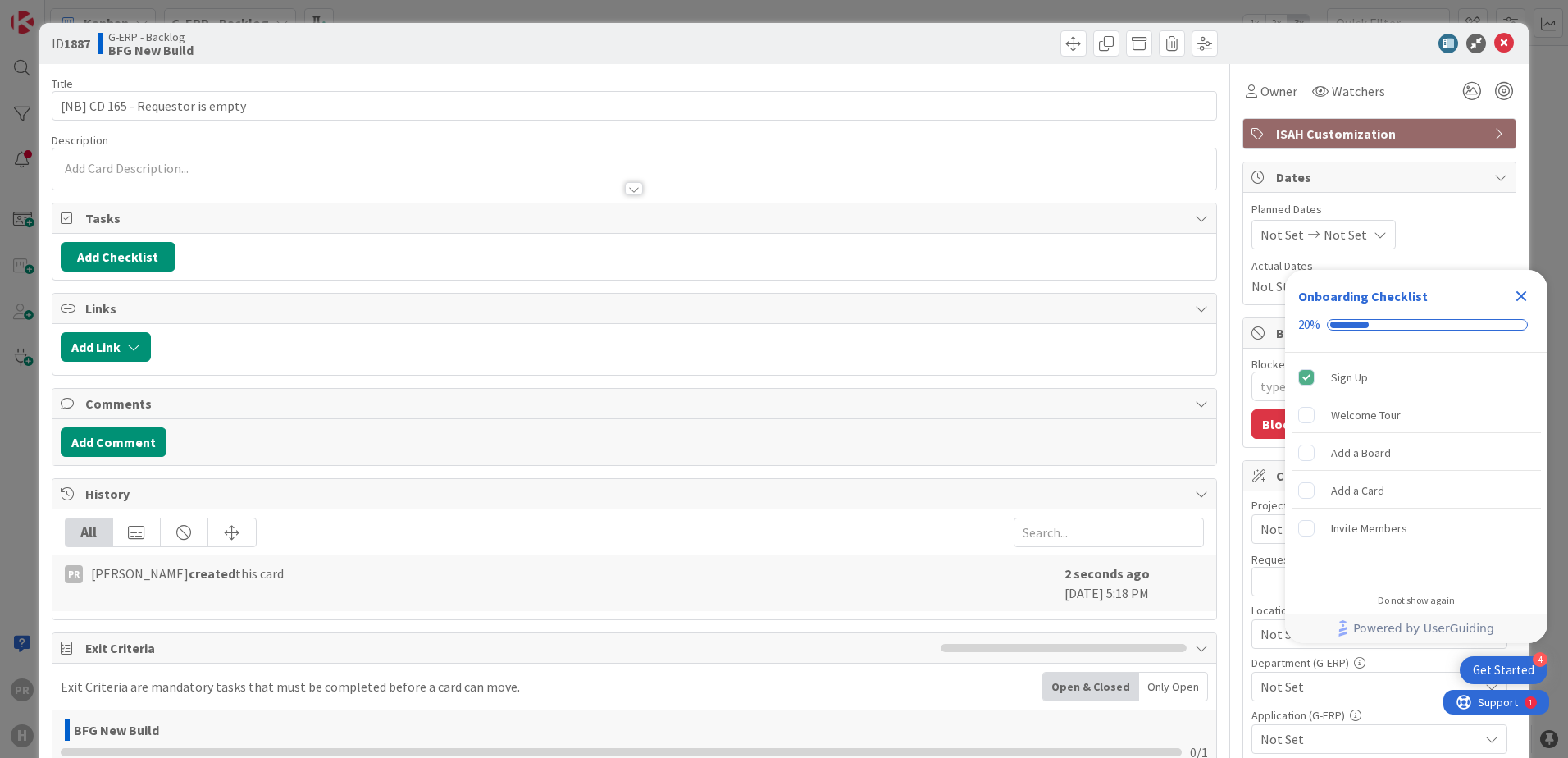
click at [1252, 294] on icon "Close Checklist" at bounding box center [1521, 296] width 11 height 11
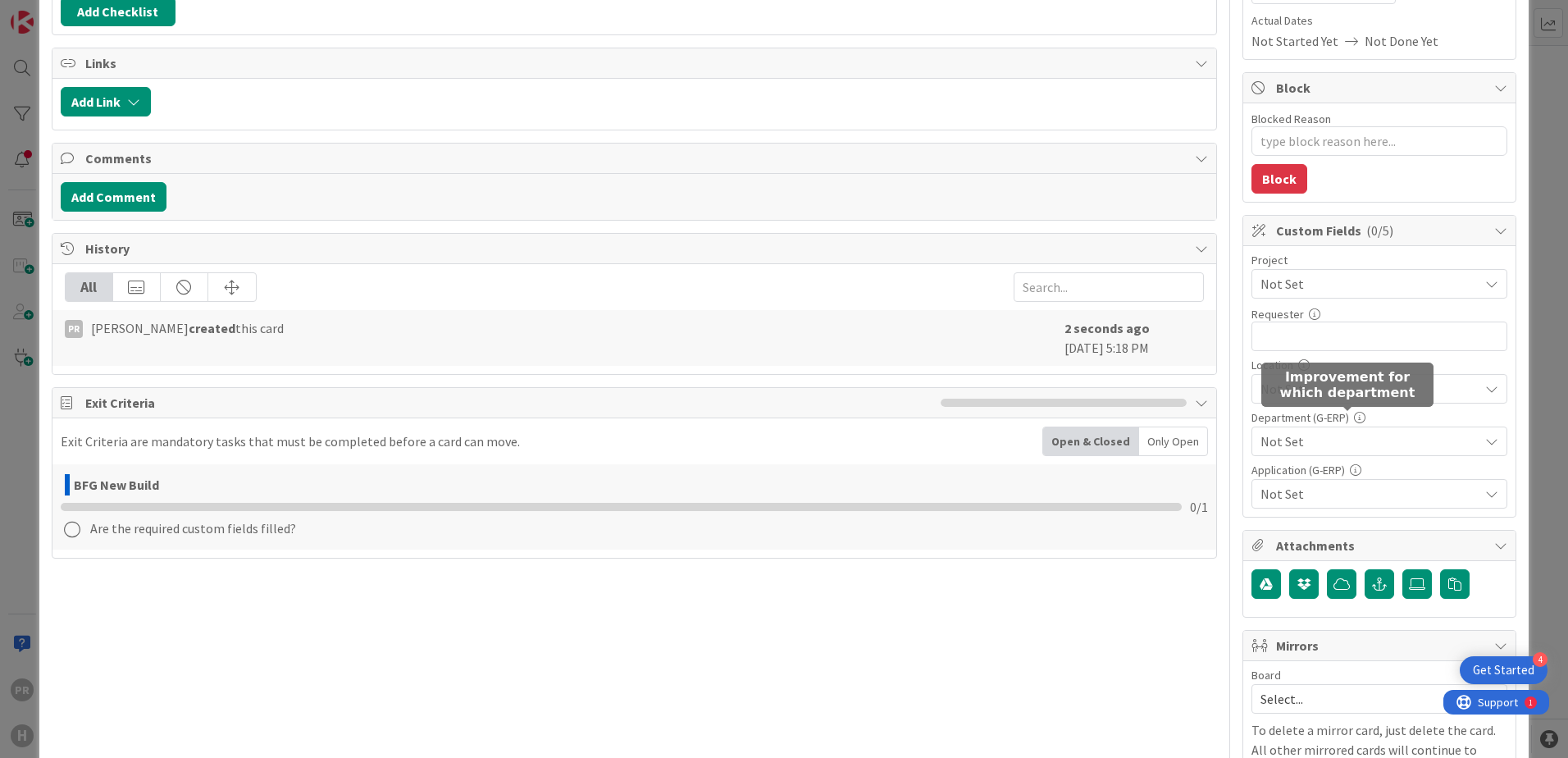
scroll to position [246, 0]
click at [1252, 299] on div "Project Not Set Requester 0 / 32 Location Not Set Department (G-ERP) Not Set Ap…" at bounding box center [1379, 381] width 256 height 254
click at [1252, 286] on span "Not Set" at bounding box center [1365, 283] width 210 height 23
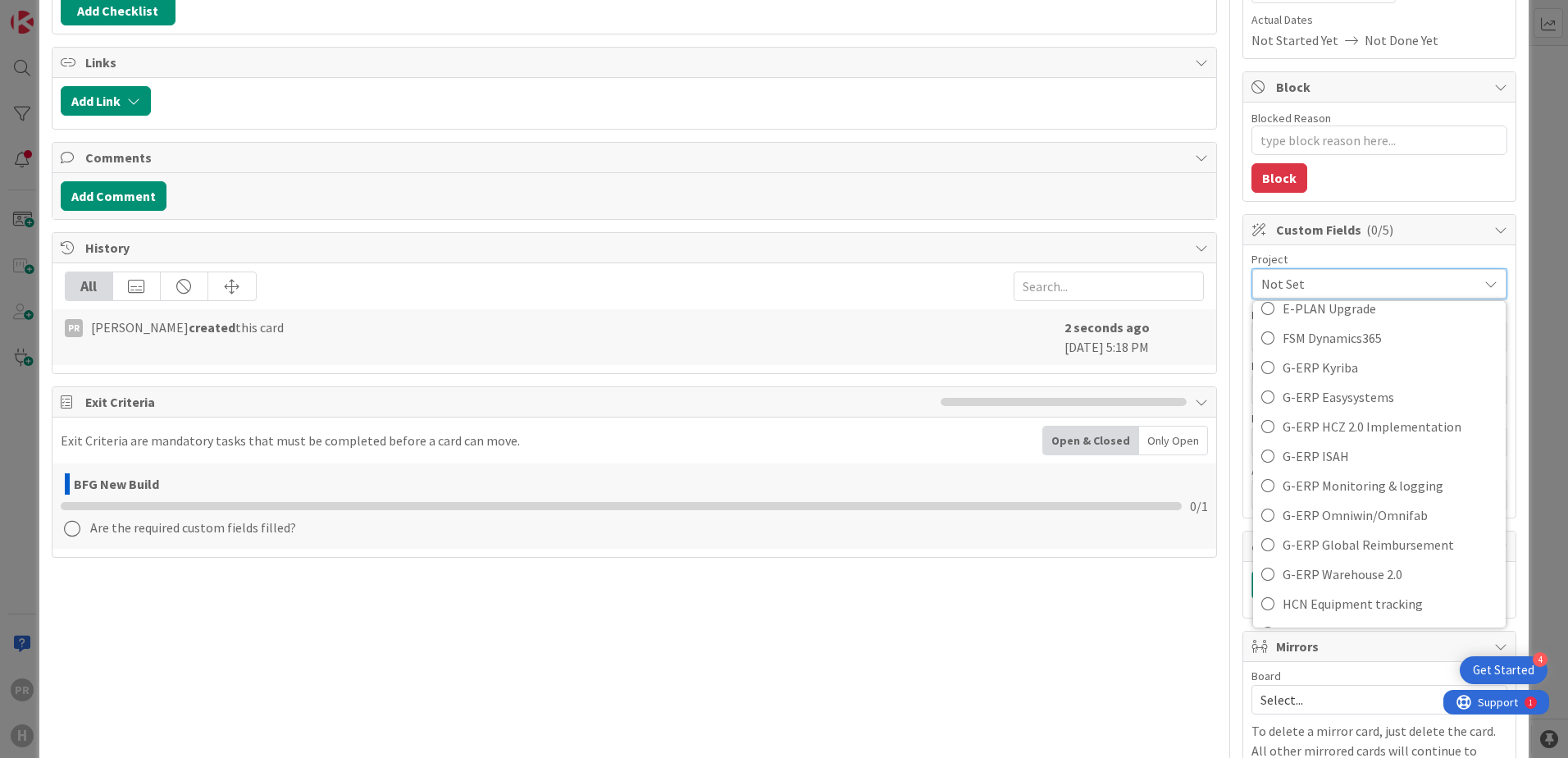
scroll to position [492, 0]
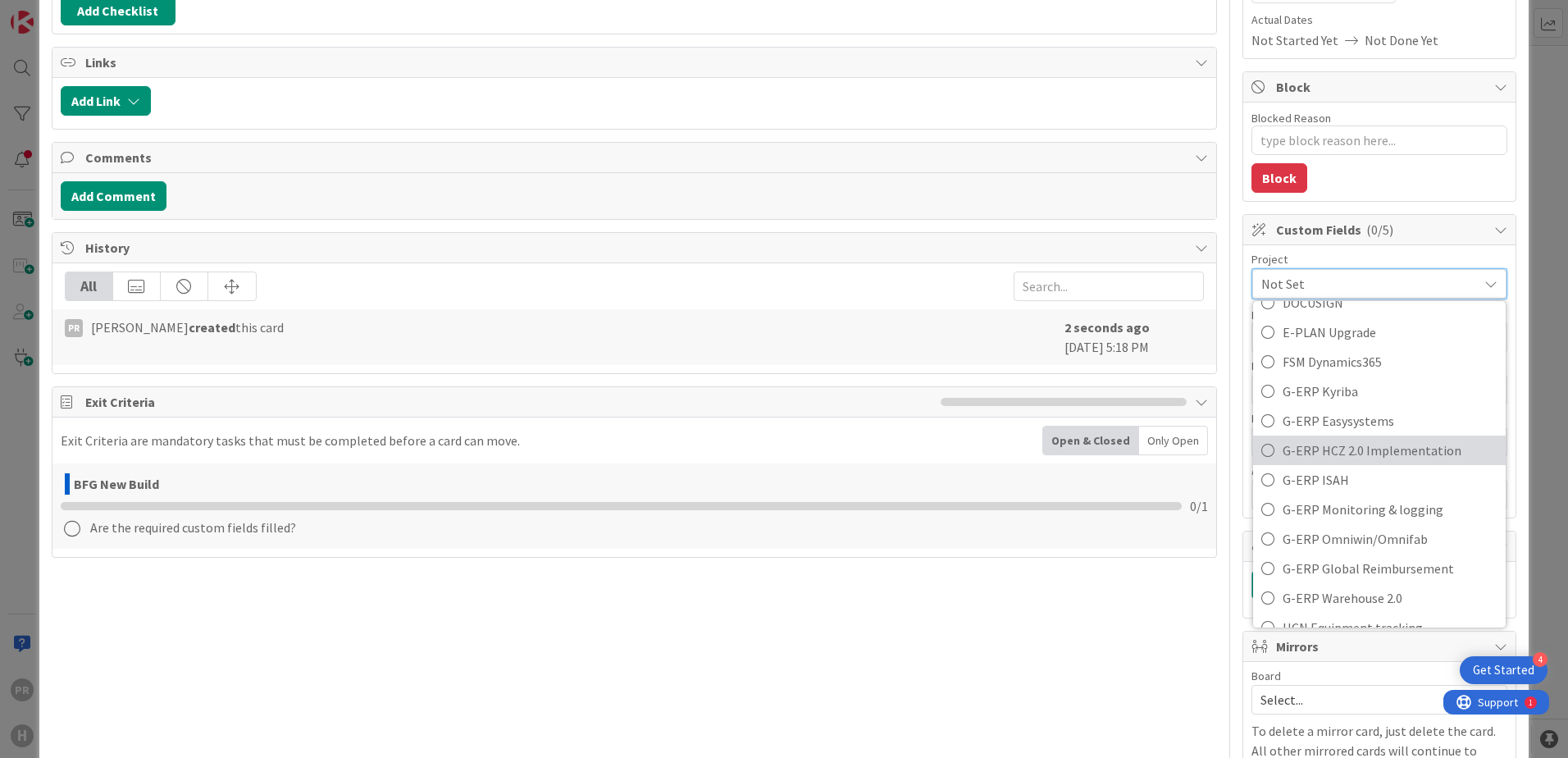
click at [1252, 452] on span "G-ERP HCZ 2.0 Implementation" at bounding box center [1390, 450] width 215 height 25
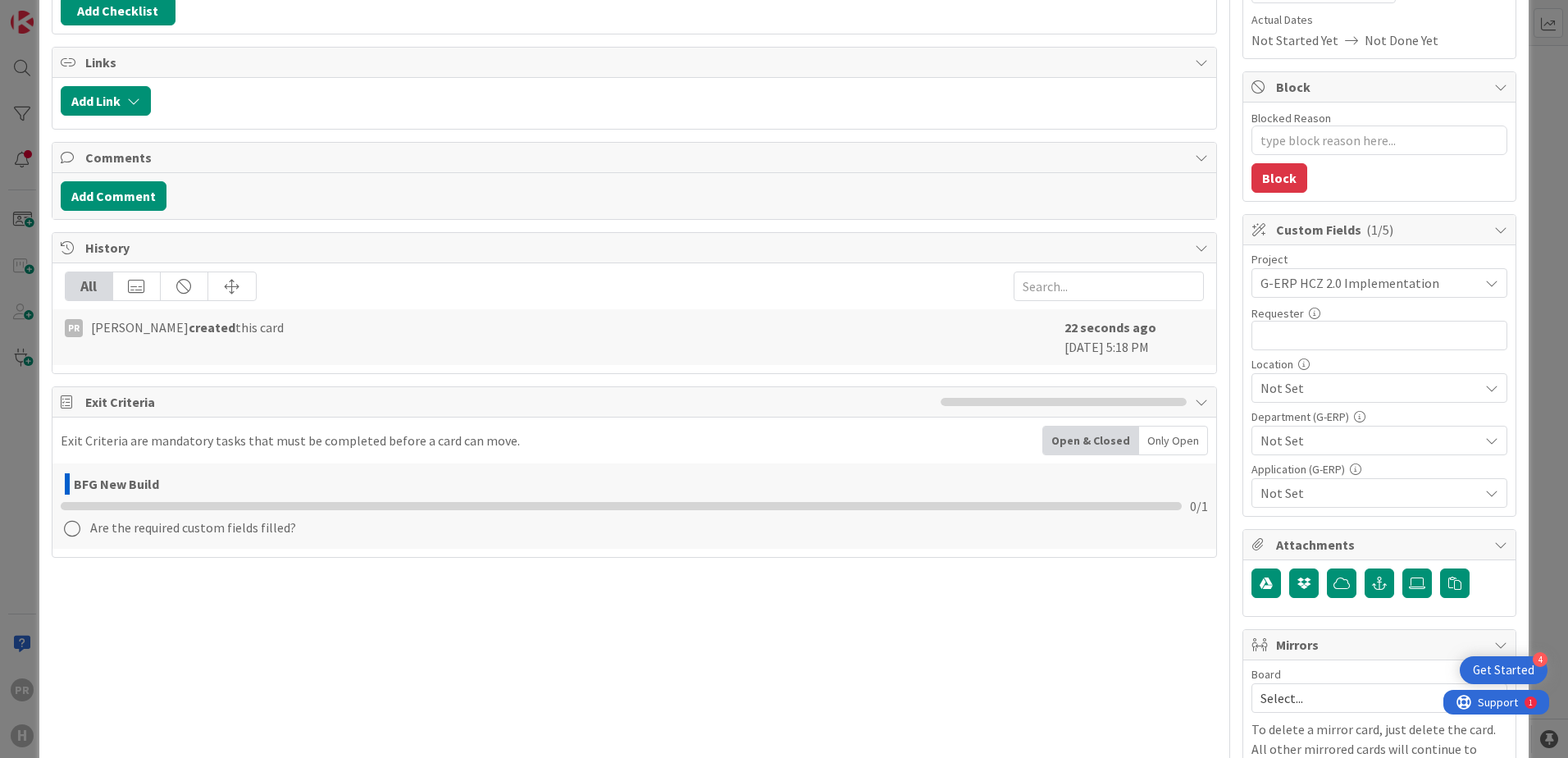
type textarea "x"
click at [1252, 342] on input "text" at bounding box center [1379, 335] width 256 height 29
type input "Martin Melus"
type textarea "x"
type input "Martin Melus"
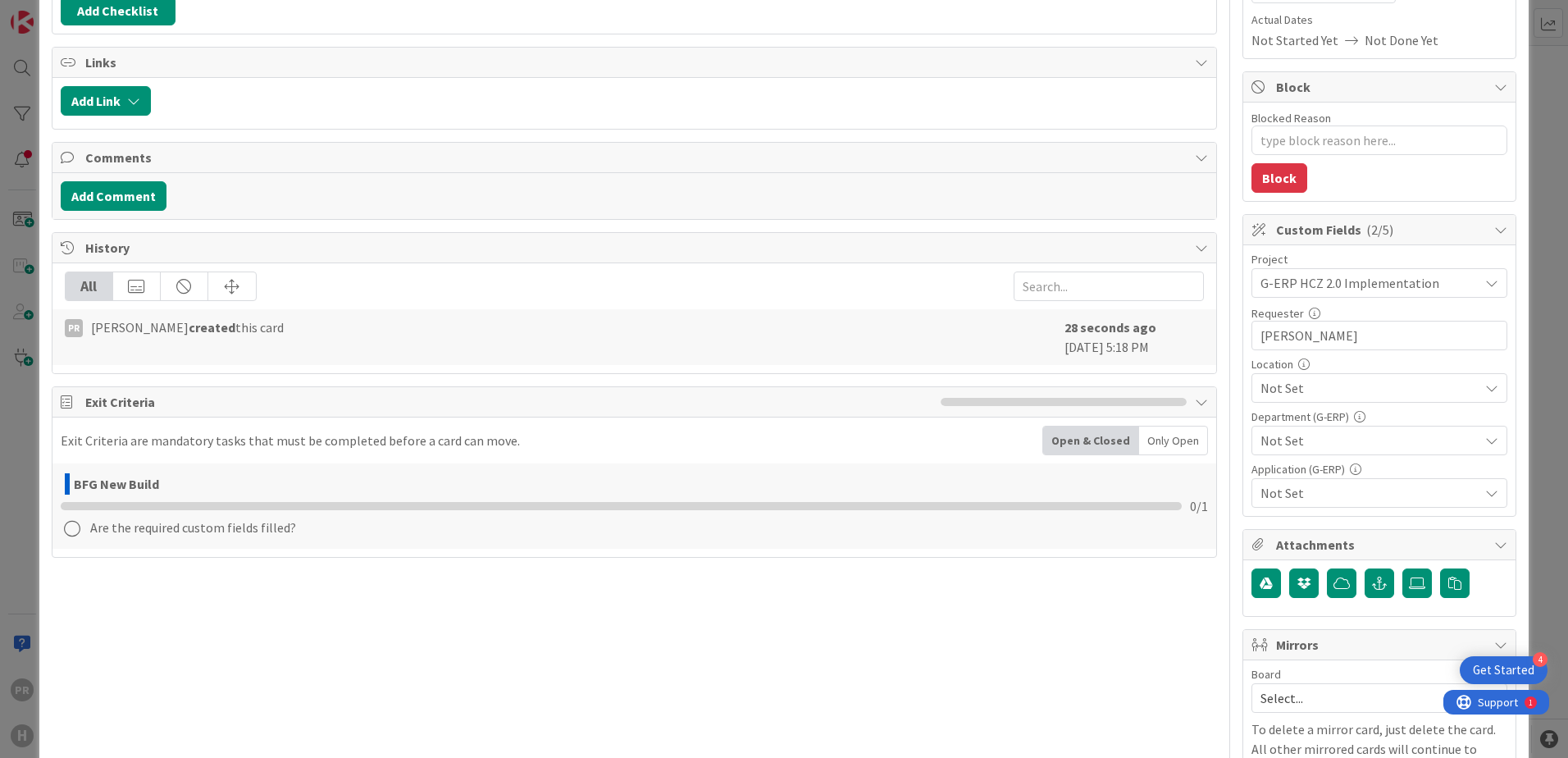
click at [1252, 384] on span "Not Set" at bounding box center [1370, 388] width 219 height 19
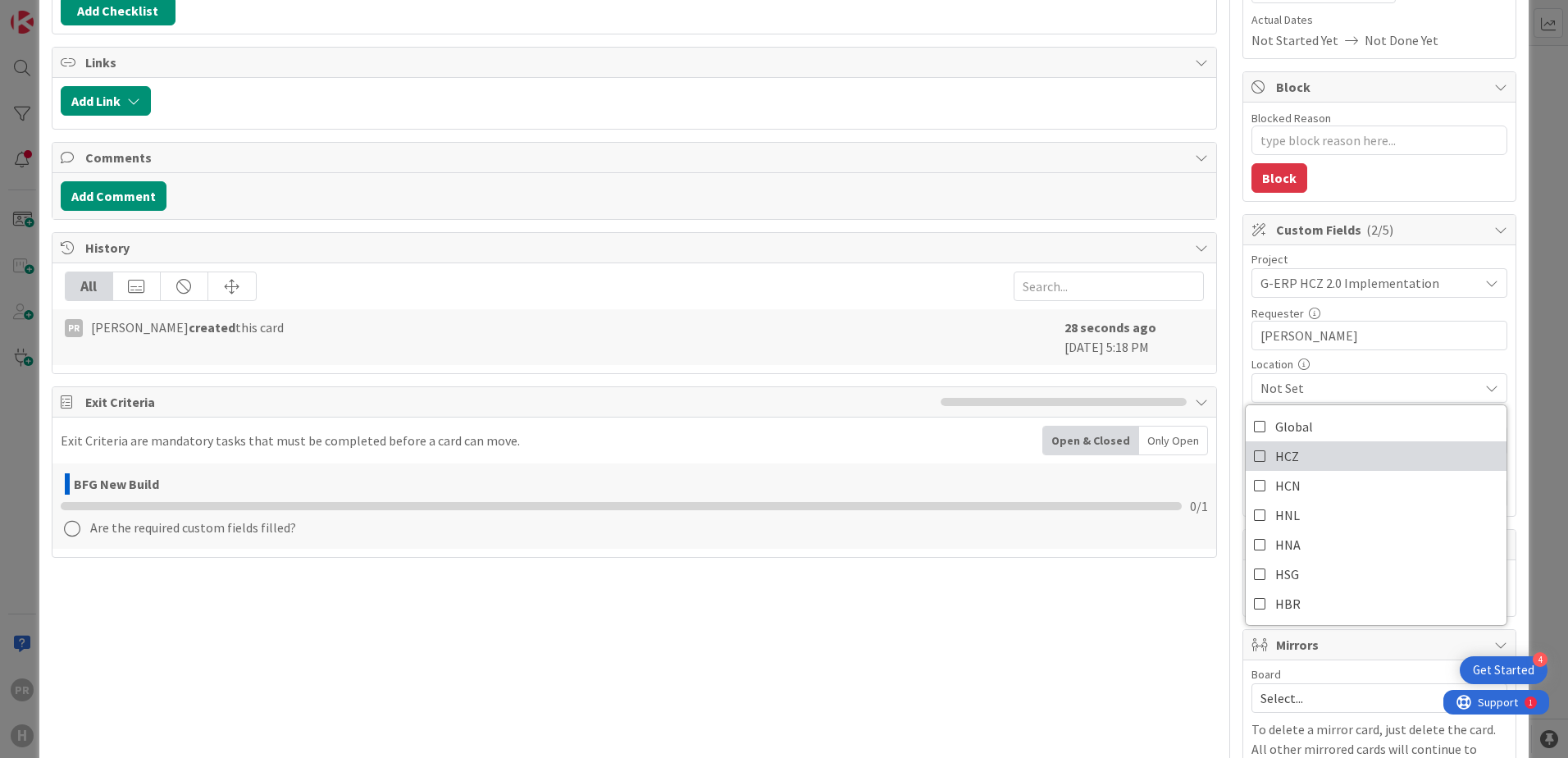
click at [1252, 458] on link "HCZ" at bounding box center [1376, 456] width 261 height 29
click at [1252, 385] on span "HCZ" at bounding box center [1370, 388] width 219 height 19
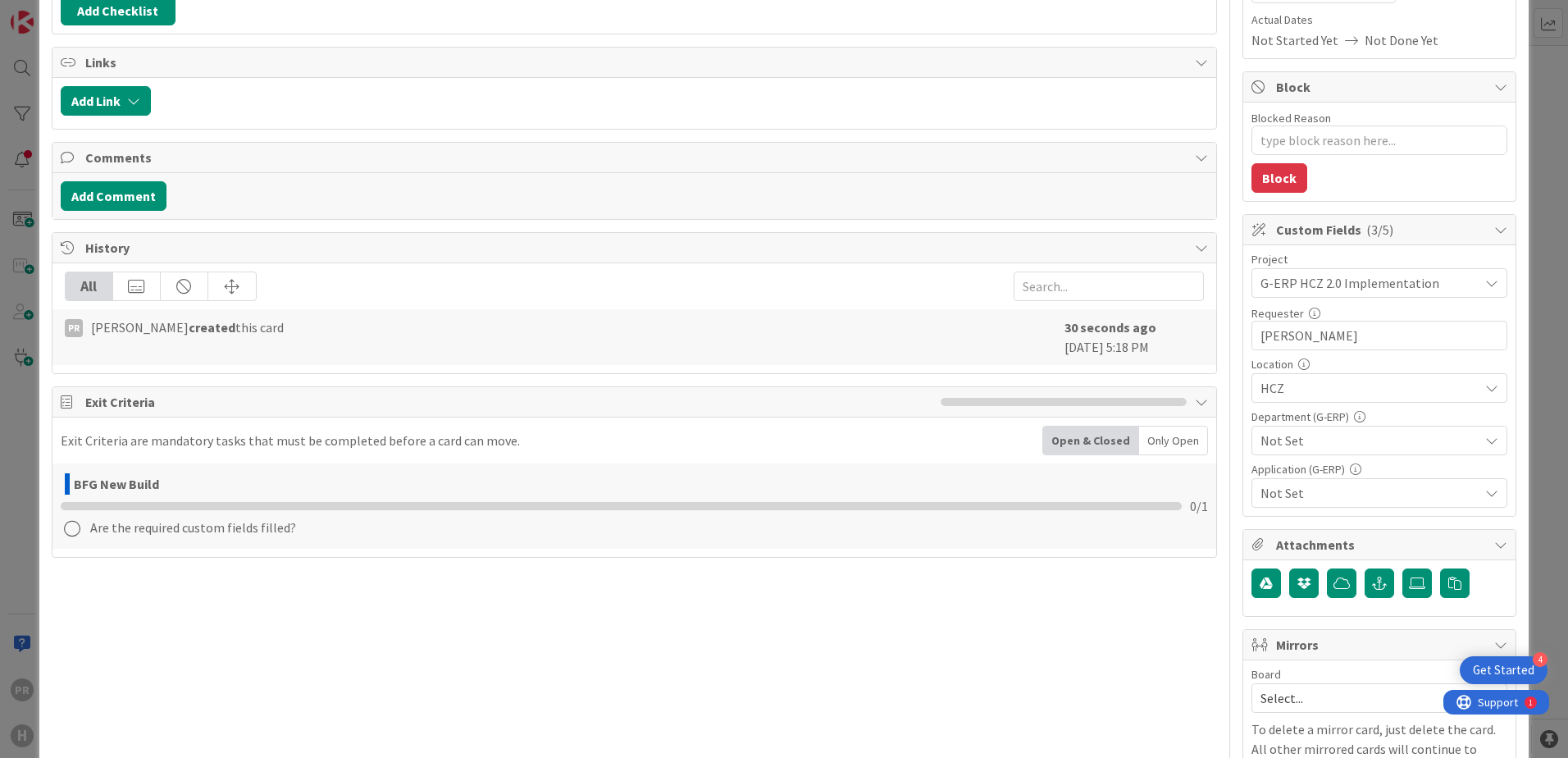
click at [1252, 439] on span "Not Set" at bounding box center [1370, 441] width 219 height 19
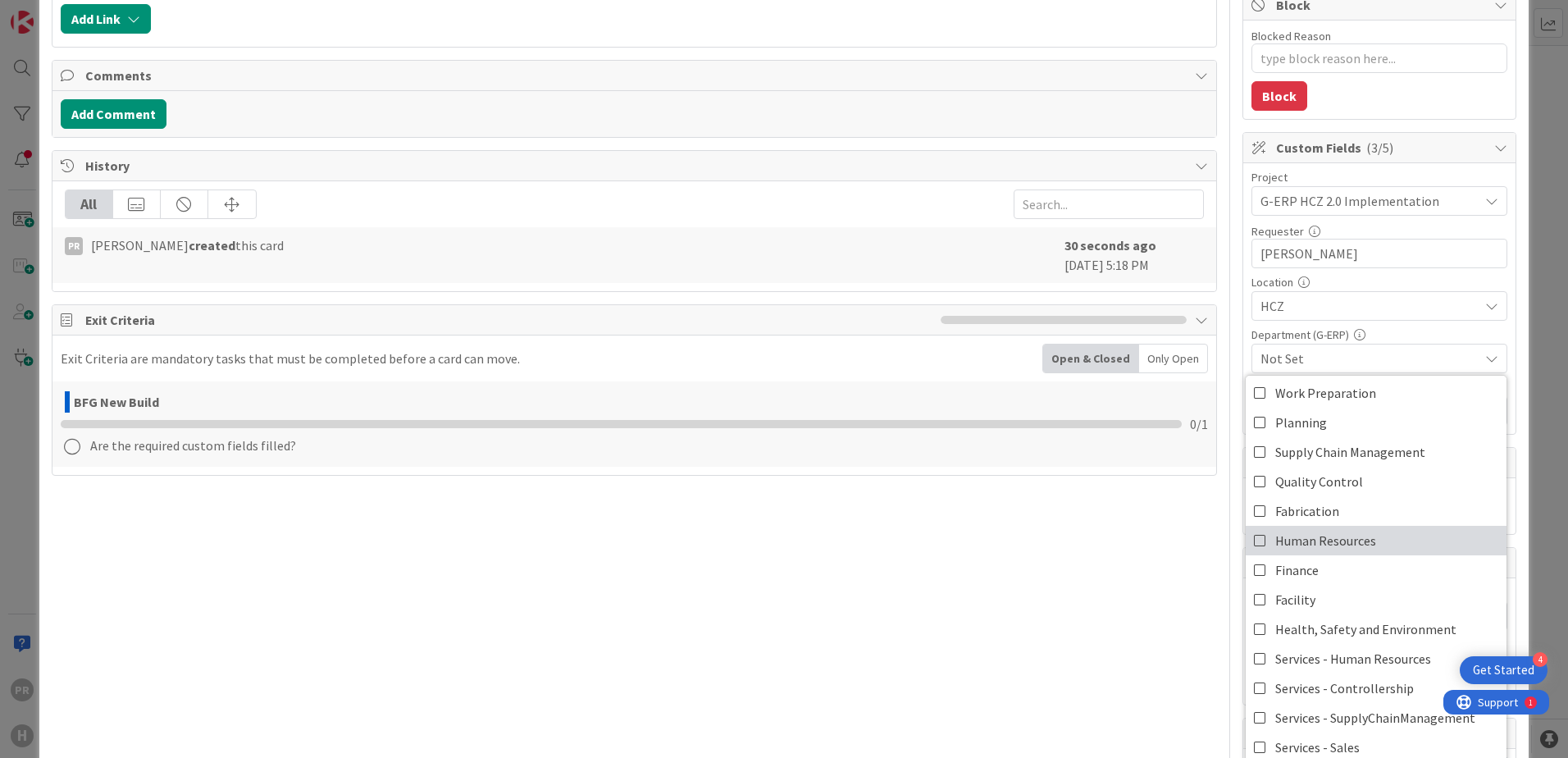
scroll to position [0, 0]
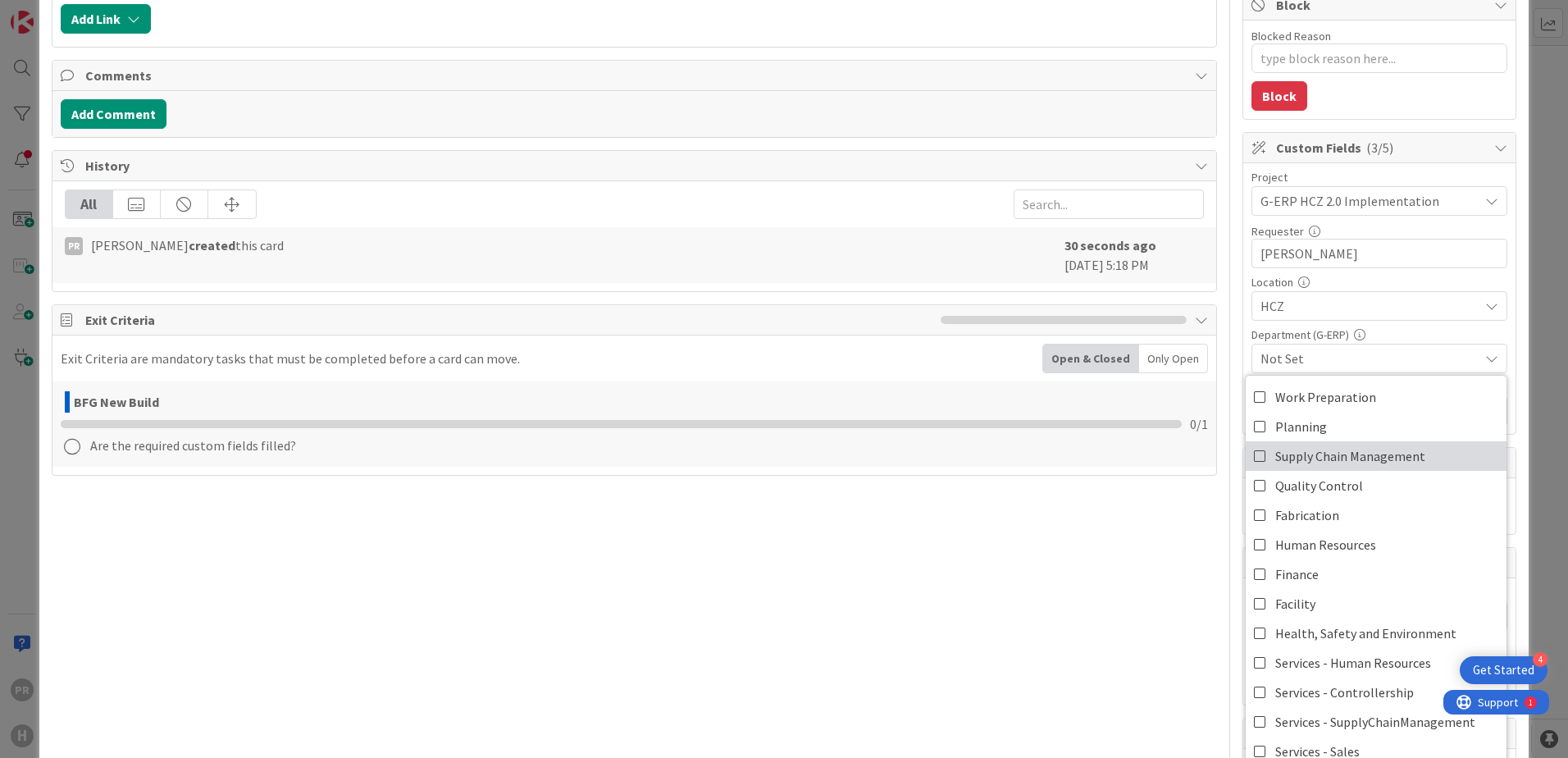
click at [1252, 450] on span "Supply Chain Management" at bounding box center [1350, 456] width 150 height 25
click at [1252, 350] on span "Supply Chain Management" at bounding box center [1370, 358] width 219 height 19
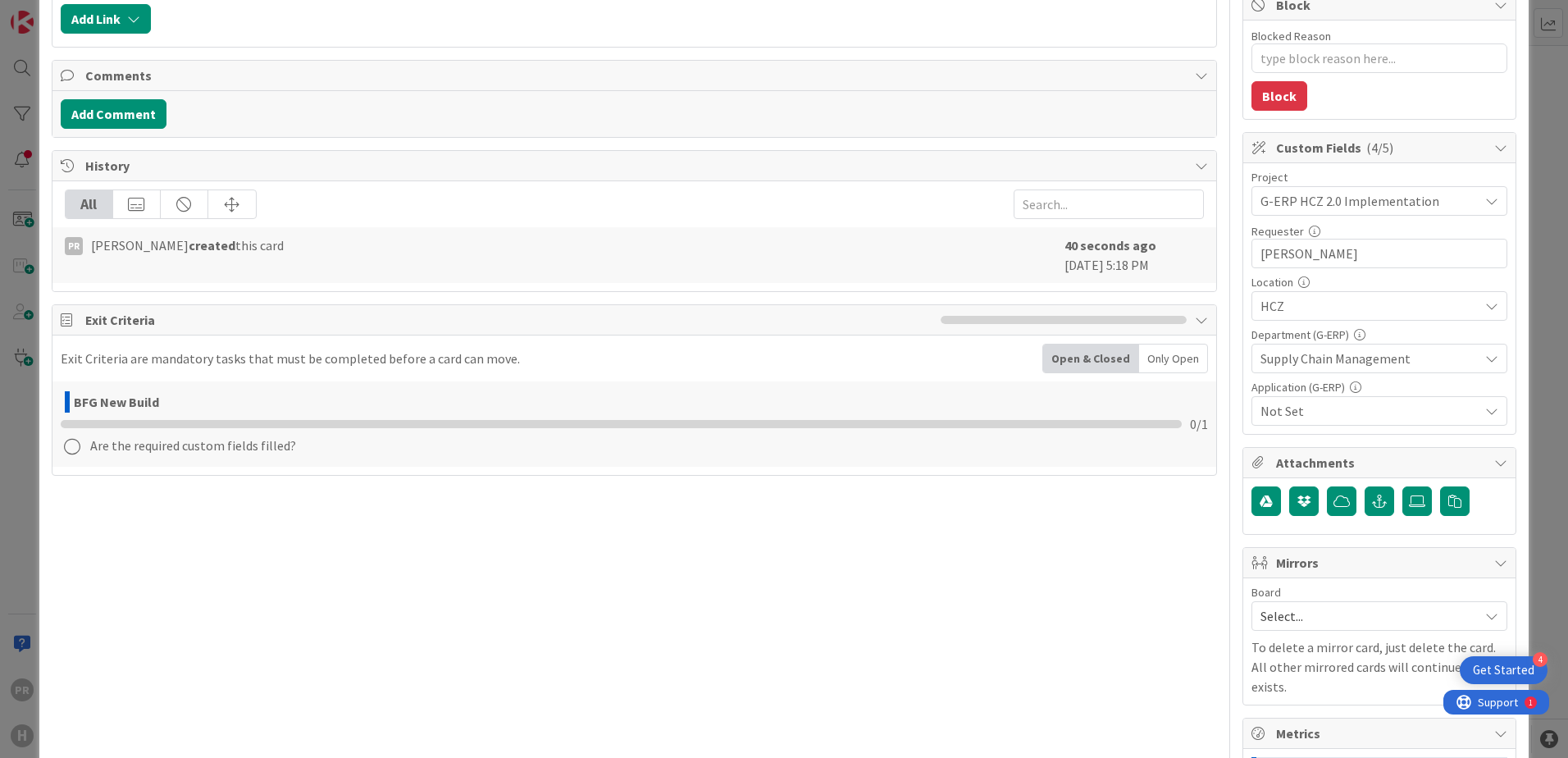
click at [1252, 408] on span "Not Set" at bounding box center [1370, 411] width 219 height 19
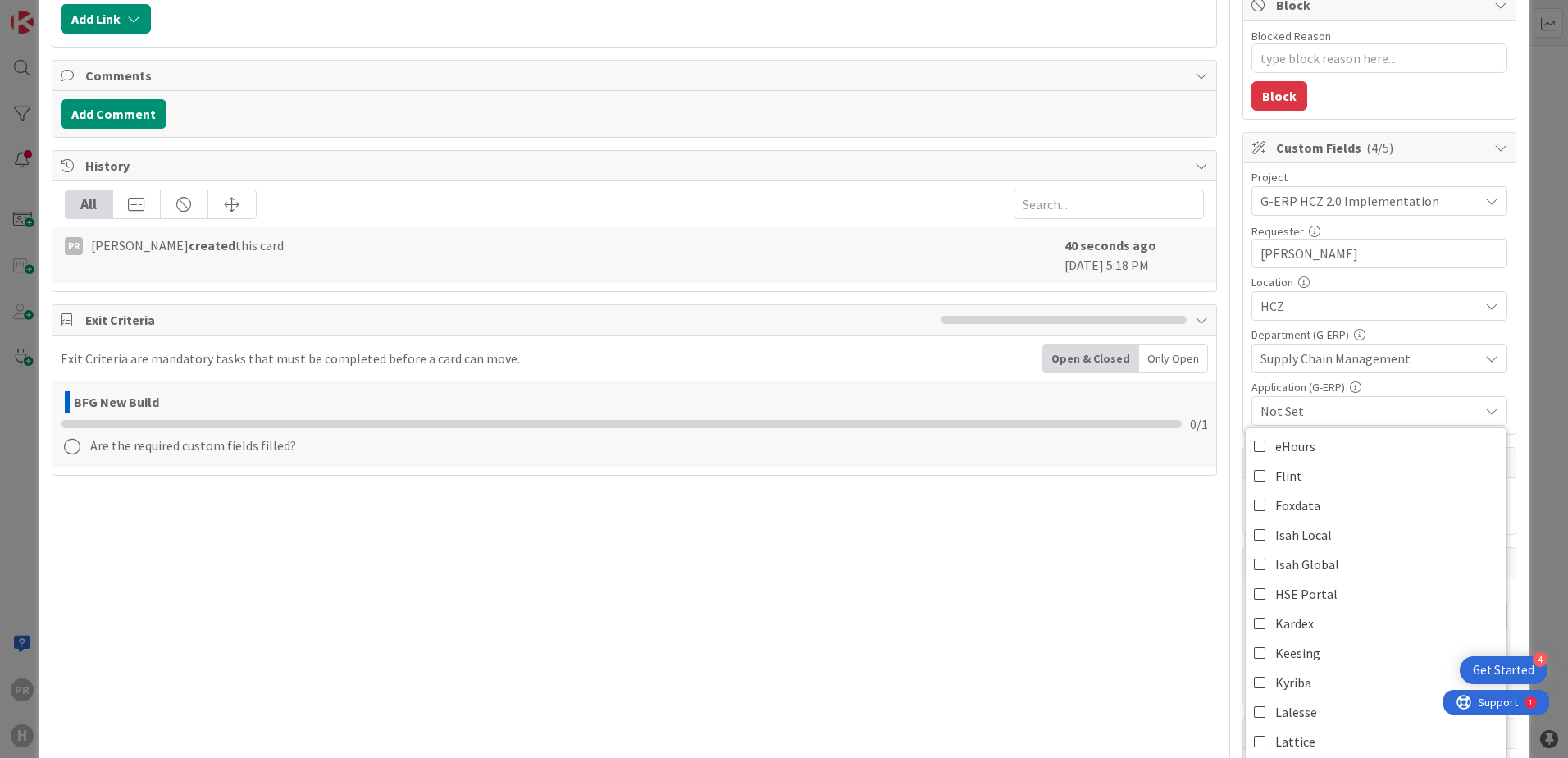
scroll to position [246, 0]
click at [1252, 560] on span "Isah Global" at bounding box center [1307, 558] width 64 height 25
type textarea "x"
click at [1252, 414] on span "Isah Global" at bounding box center [1370, 411] width 219 height 19
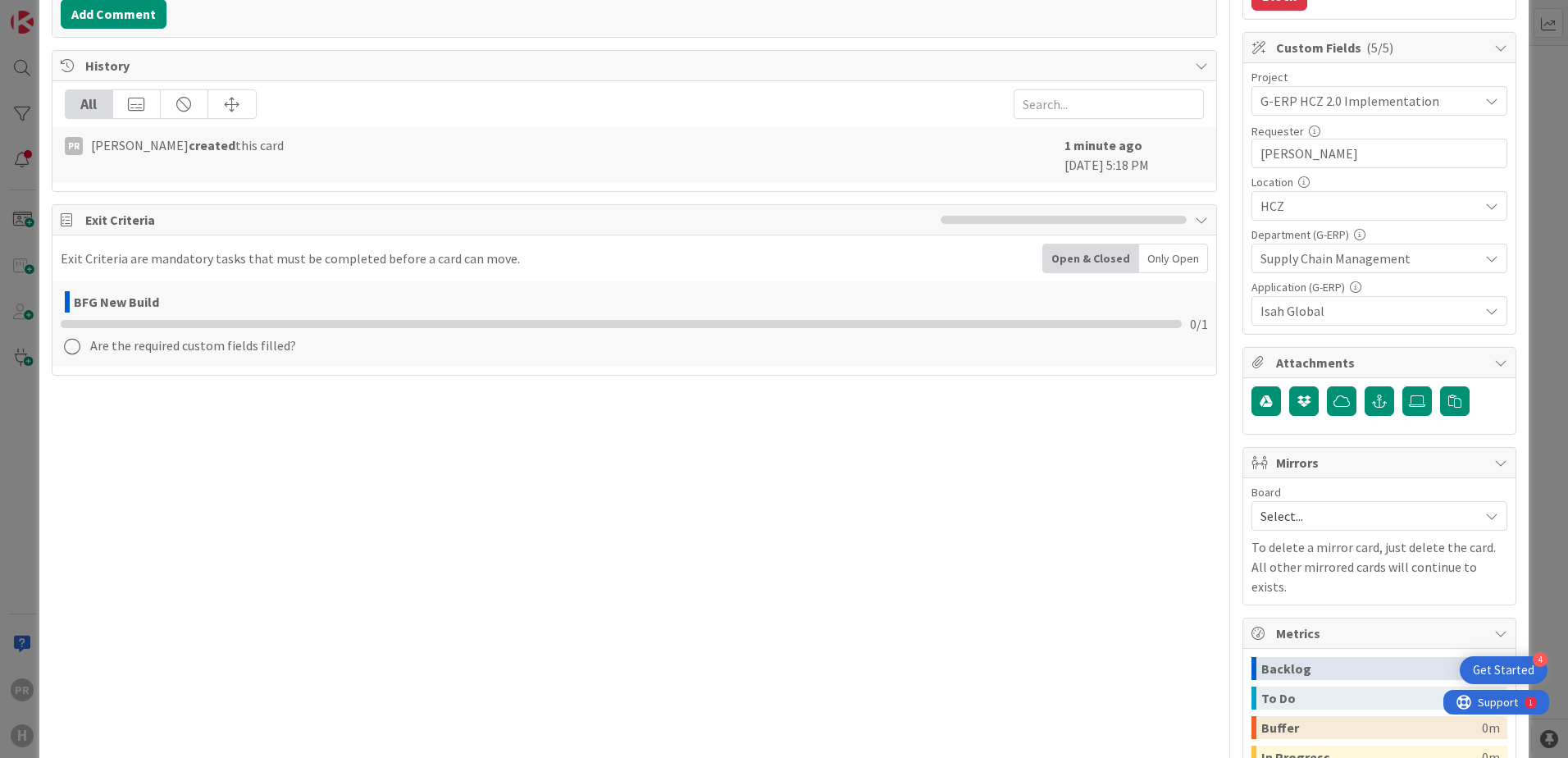
scroll to position [328, 0]
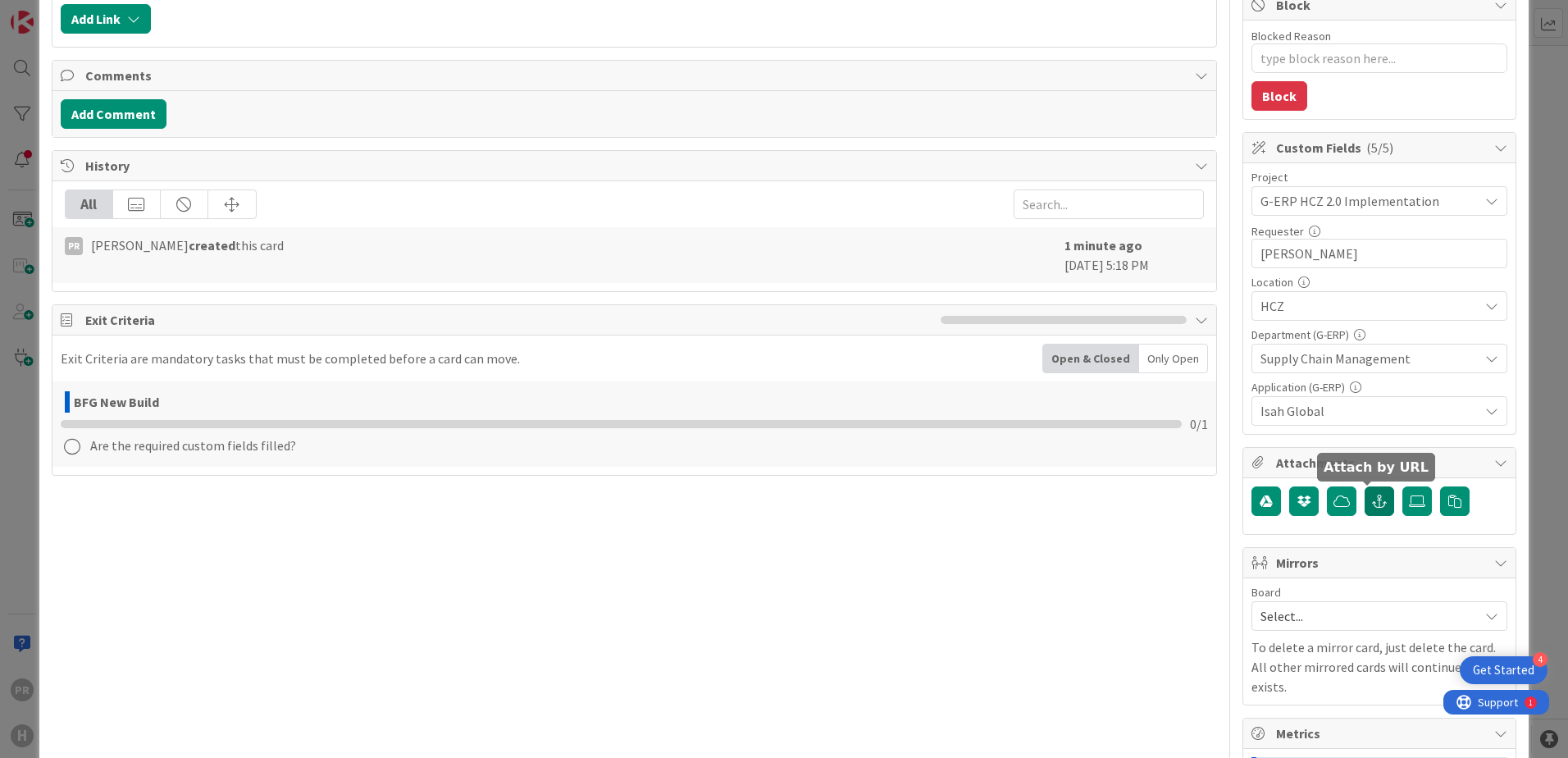
click at [1252, 504] on button "button" at bounding box center [1379, 501] width 29 height 29
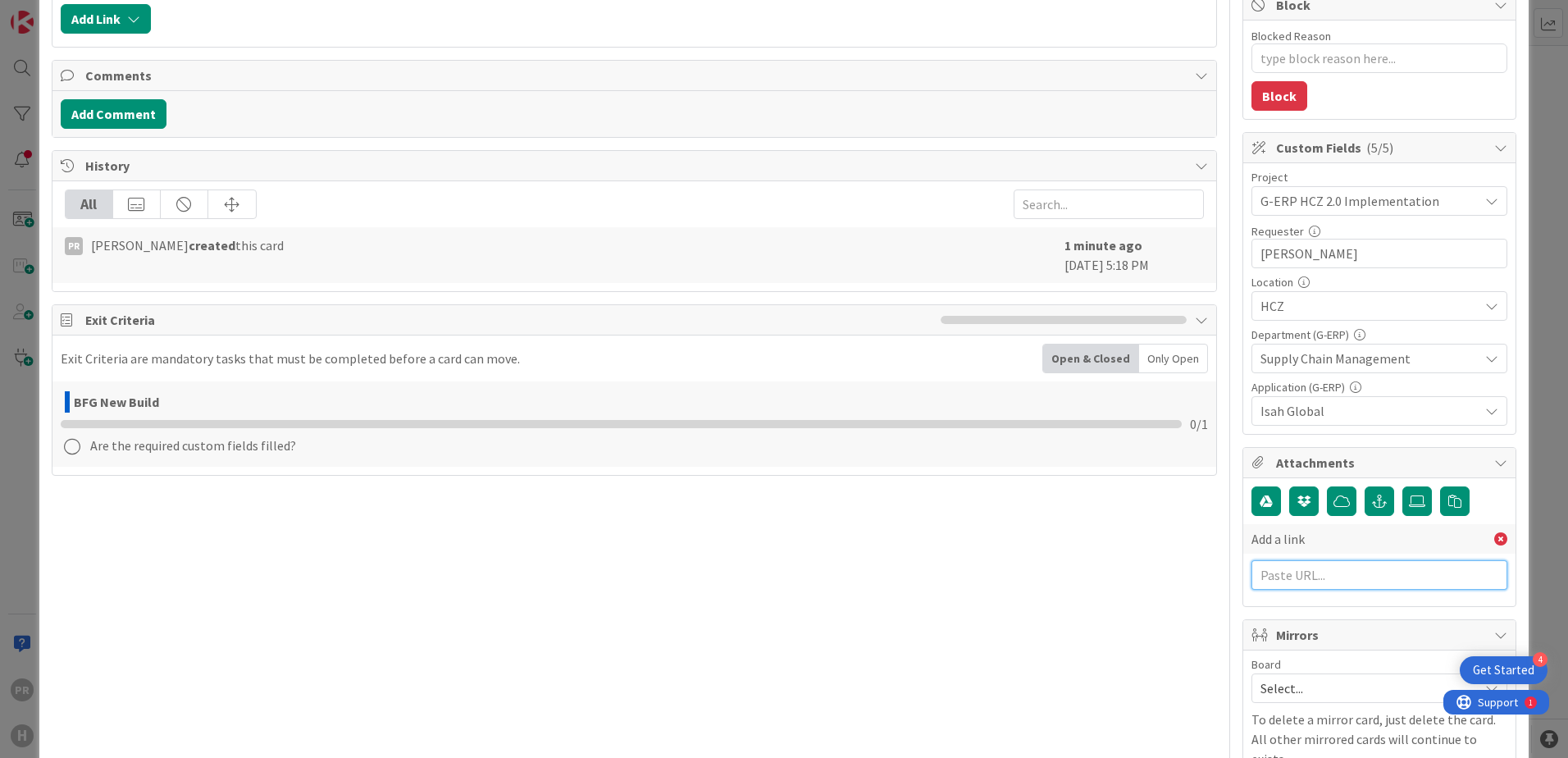
click at [1252, 572] on input "text" at bounding box center [1379, 575] width 256 height 29
paste input "https://huisman-smartit.onbmc.com/smartit/app/#/incident/AGGF4KX6HRENQATCCCB5TC…"
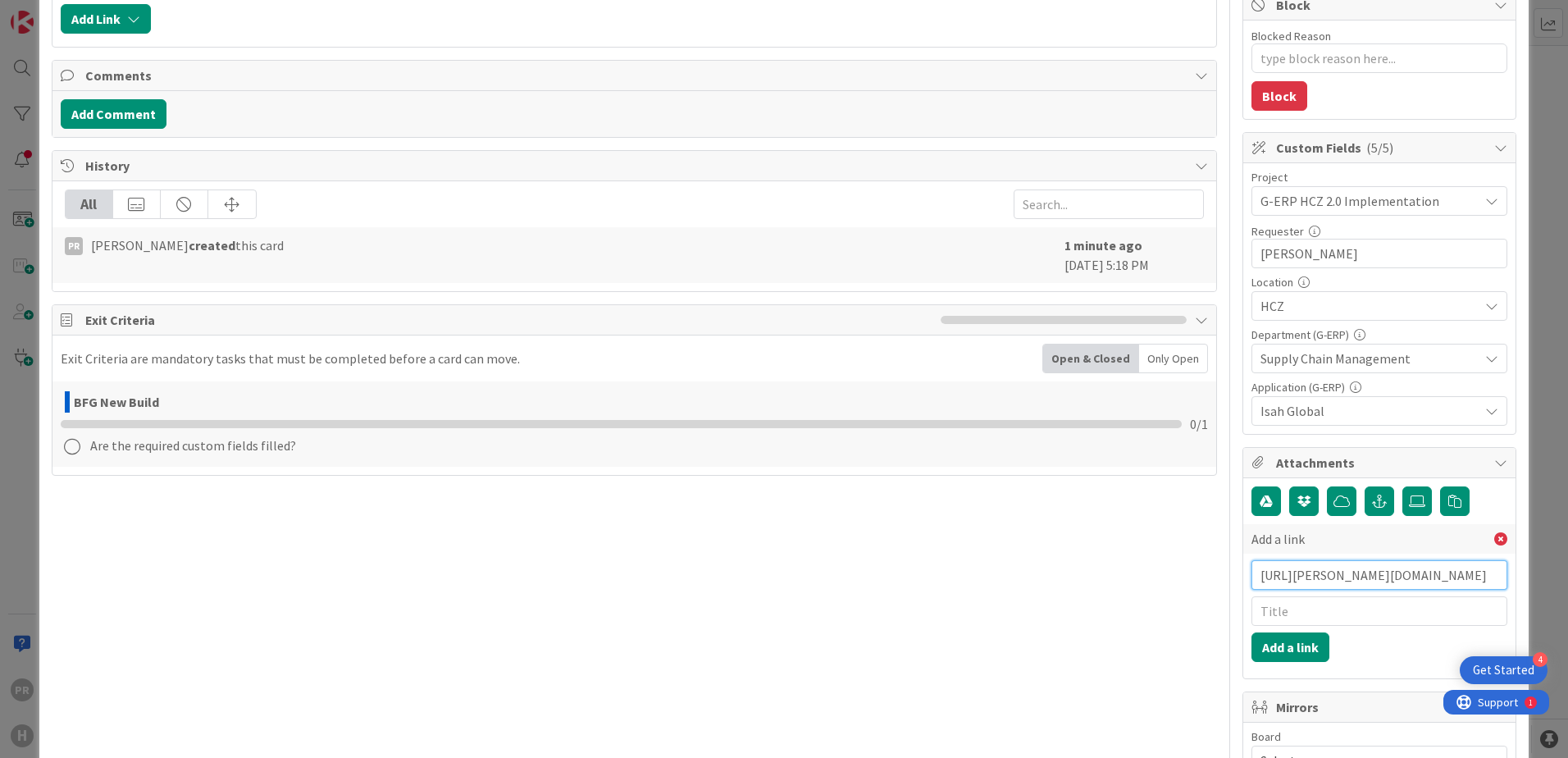
type input "https://huisman-smartit.onbmc.com/smartit/app/#/incident/AGGF4KX6HRENQATCCCB5TC…"
click at [1252, 609] on input "text" at bounding box center [1379, 610] width 256 height 29
type input "BMC ticket"
click at [1252, 643] on button "Add a link" at bounding box center [1290, 646] width 78 height 29
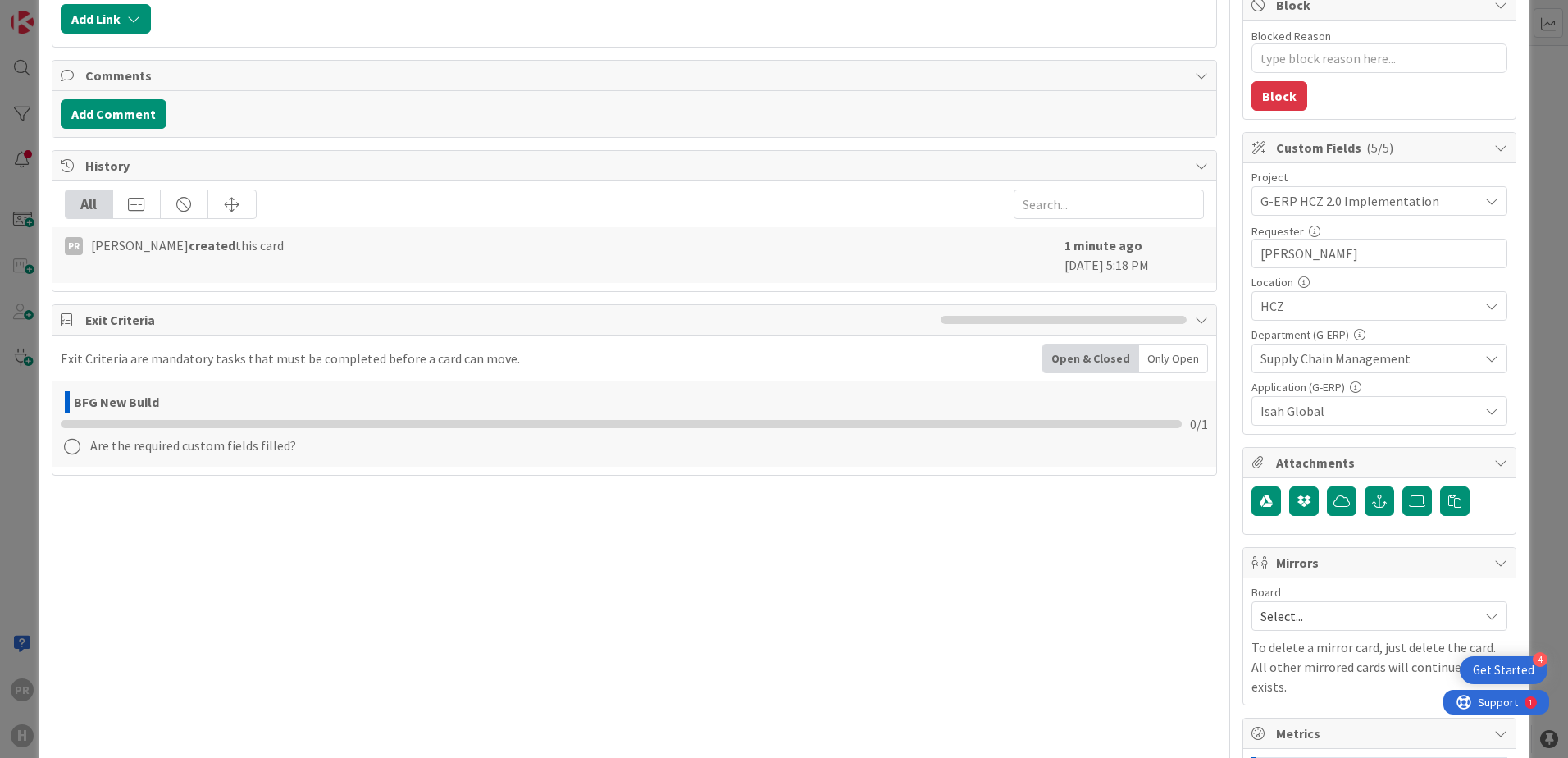
type textarea "x"
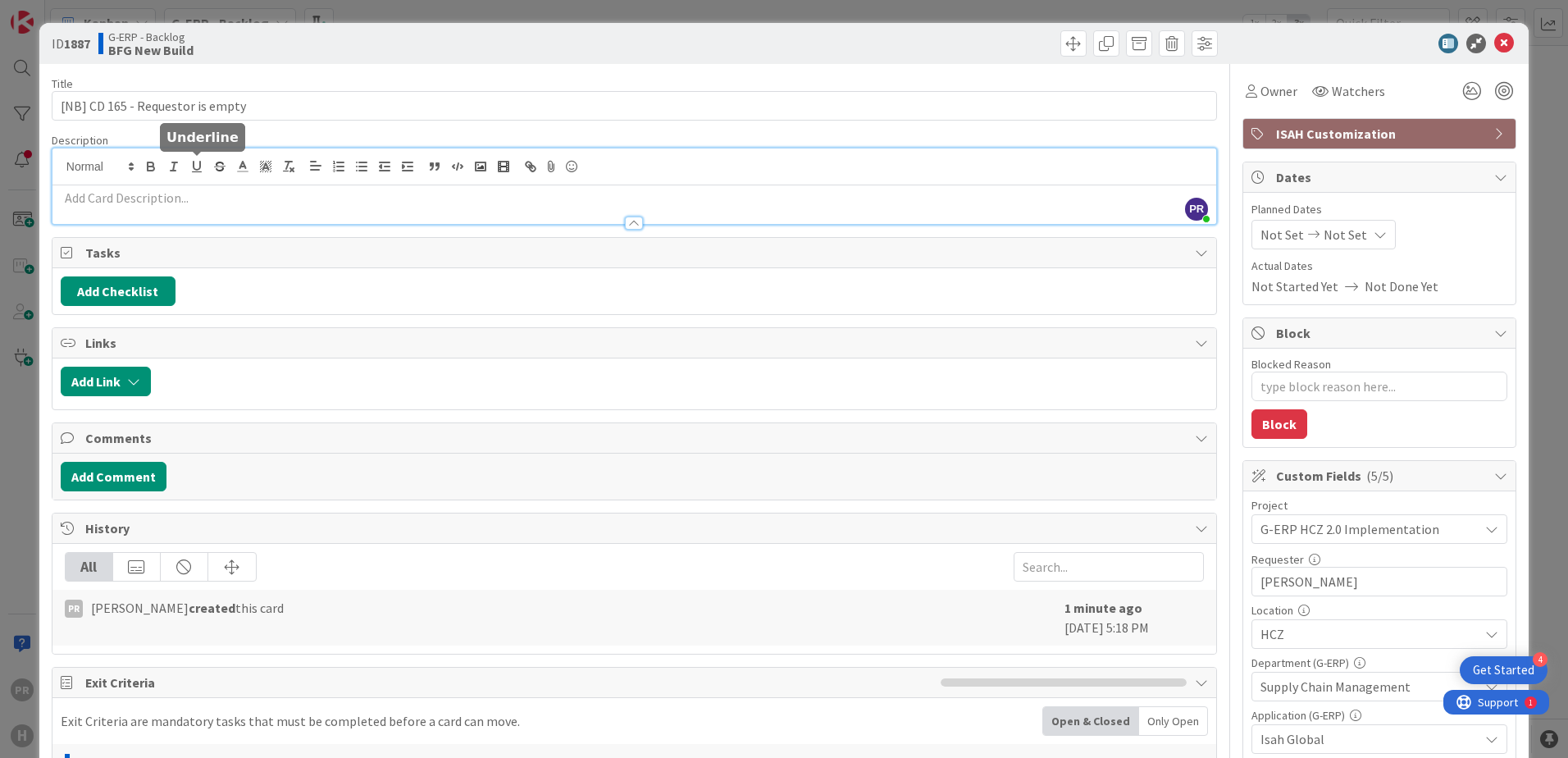
click at [206, 167] on div "PR Parveen Rana just joined" at bounding box center [635, 186] width 1163 height 76
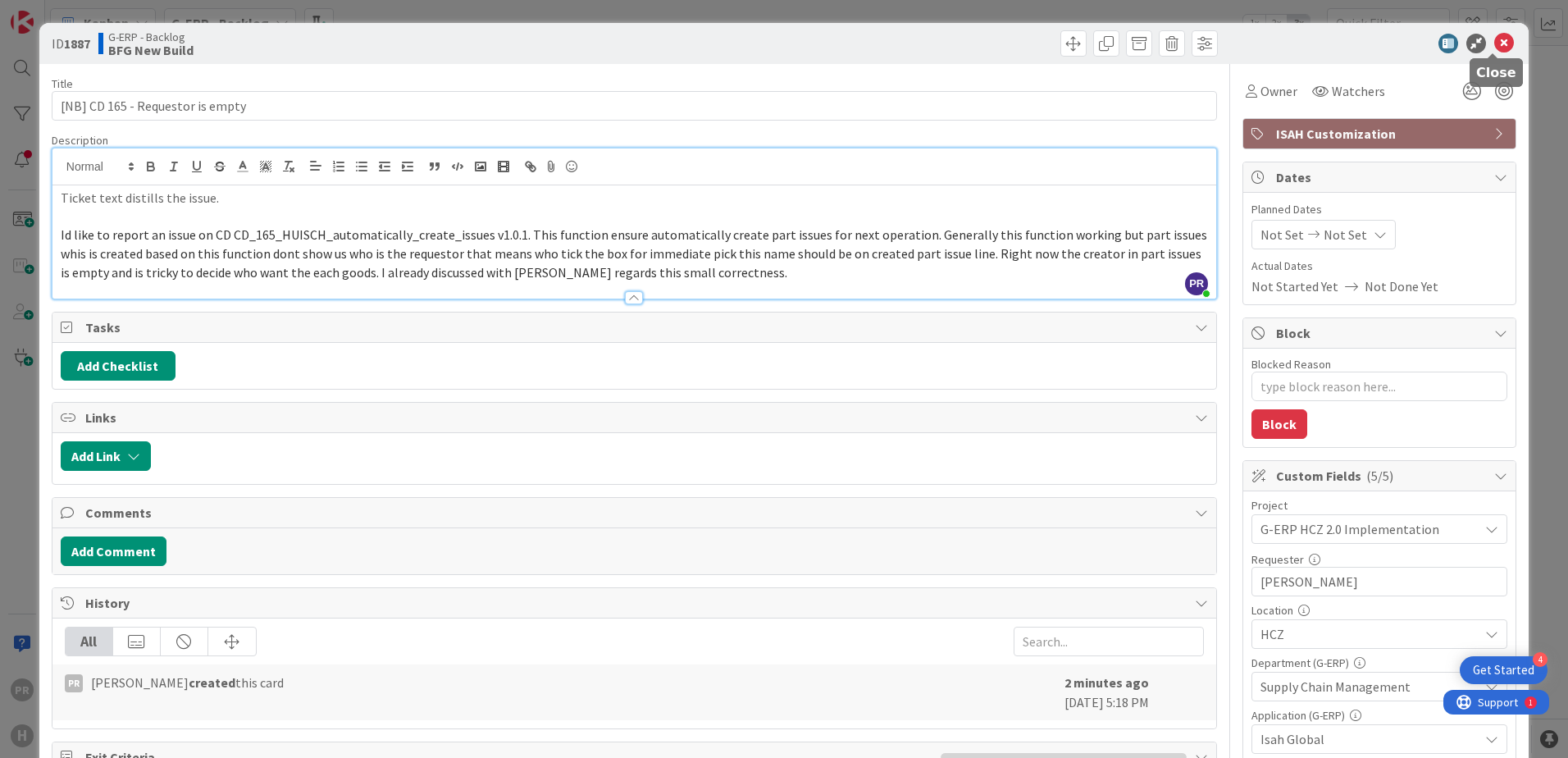
click at [1252, 45] on icon at bounding box center [1504, 43] width 19 height 19
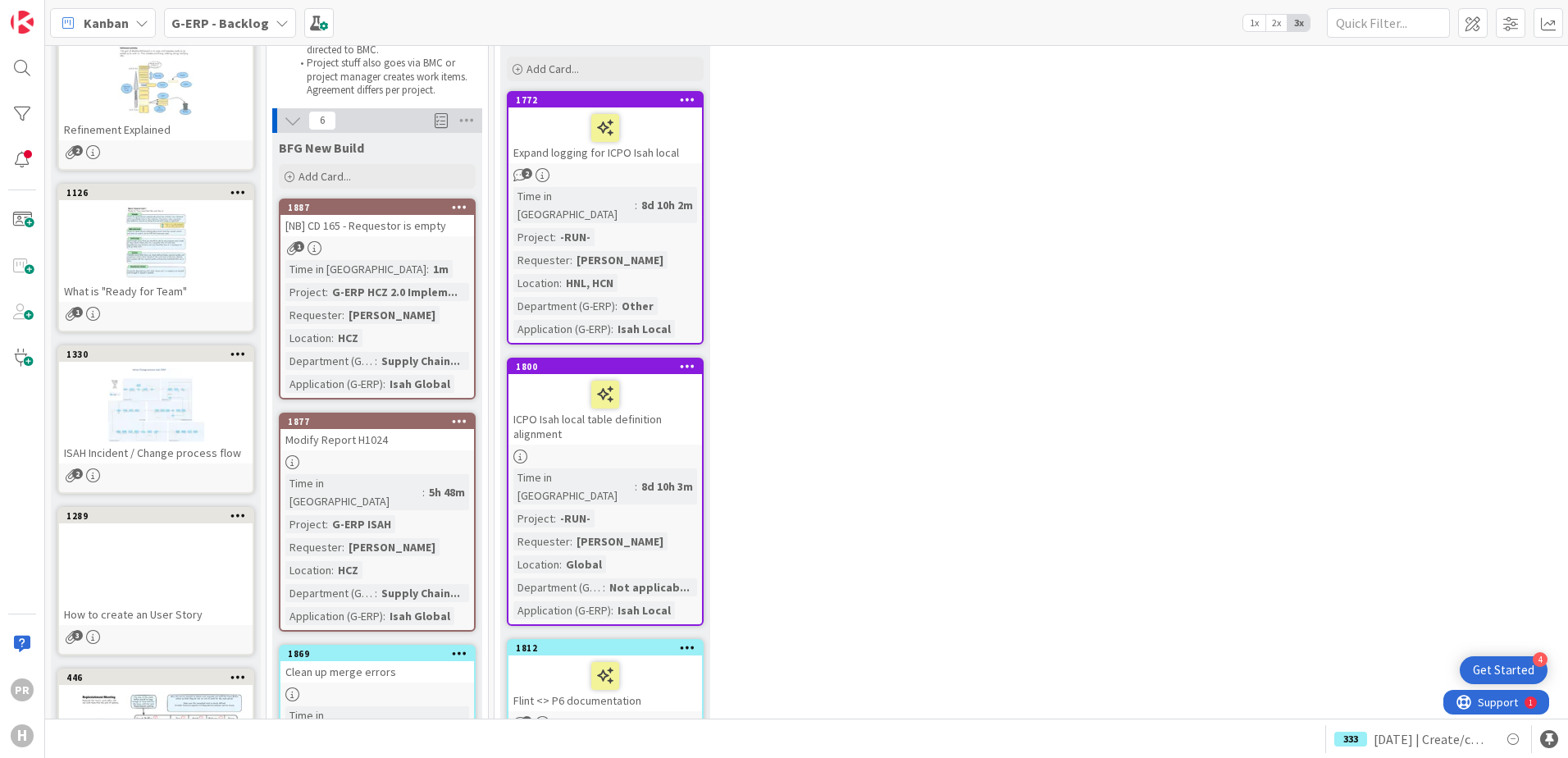
click at [403, 222] on div "[NB] CD 165 - Requestor is empty" at bounding box center [377, 226] width 194 height 21
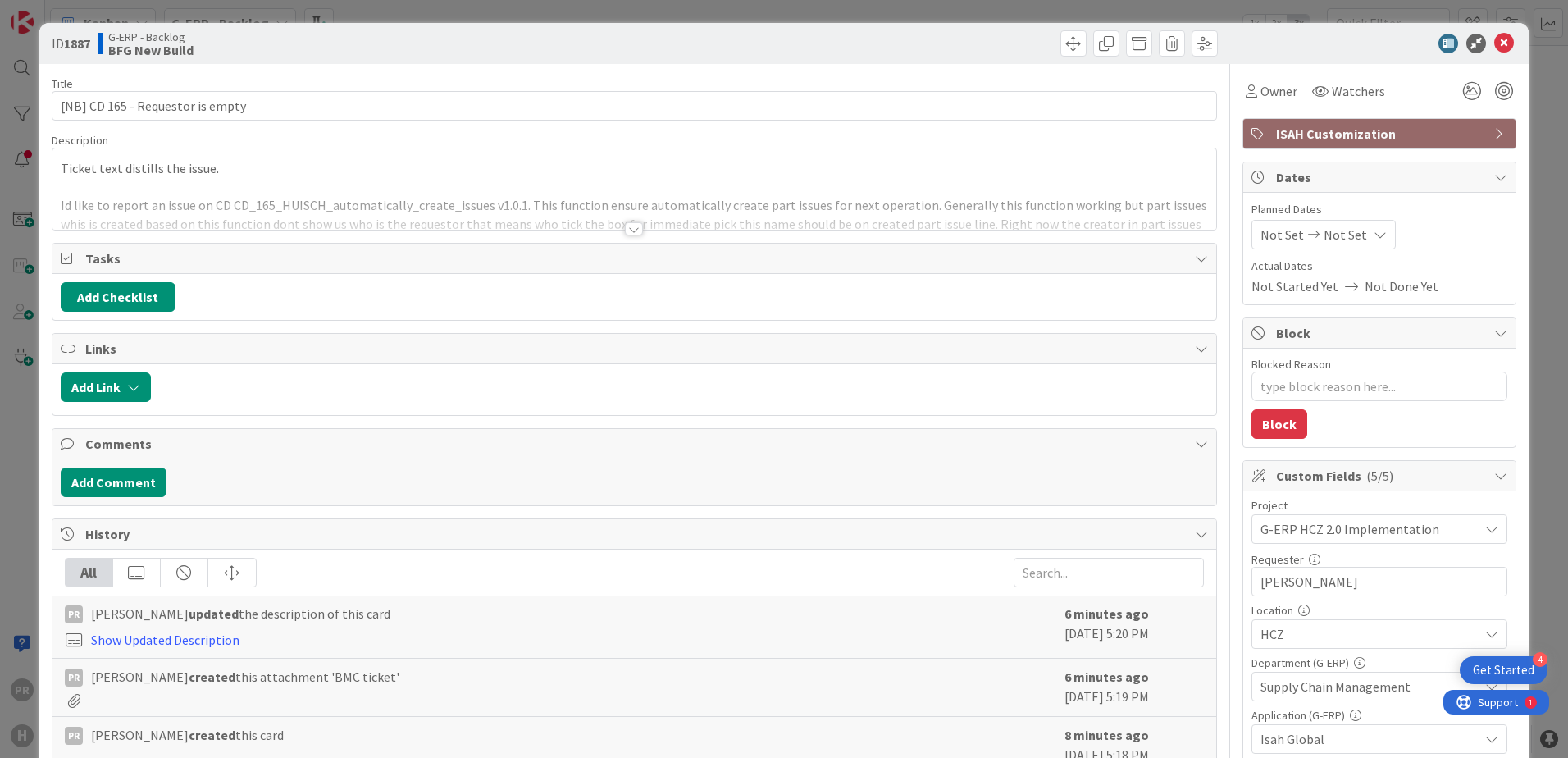
type textarea "x"
click at [1252, 41] on icon at bounding box center [1504, 43] width 19 height 19
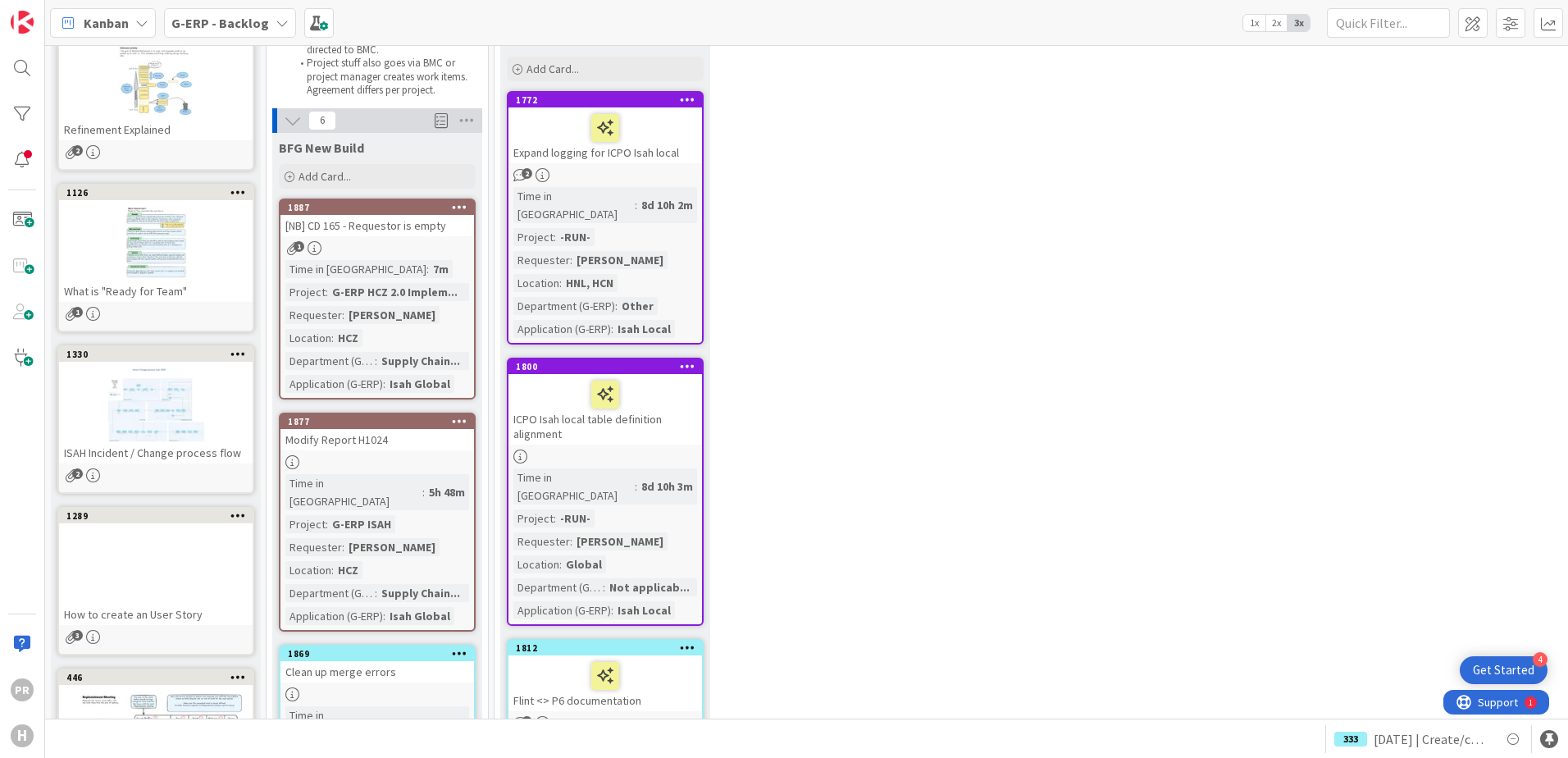
click at [226, 21] on b "G-ERP - Backlog" at bounding box center [219, 23] width 98 height 17
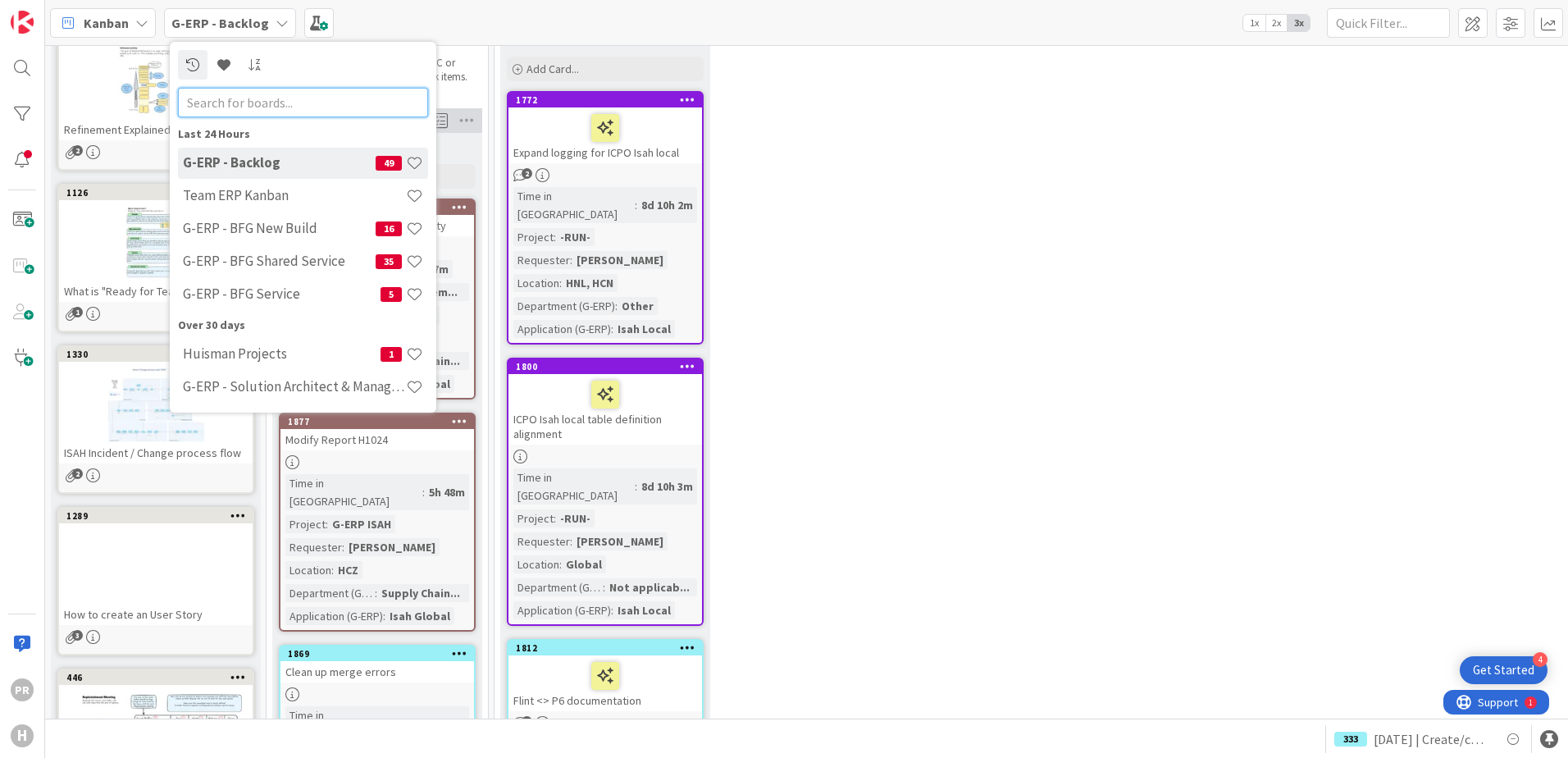
scroll to position [164, 0]
click at [279, 102] on input "text" at bounding box center [303, 102] width 250 height 29
type input "unclear"
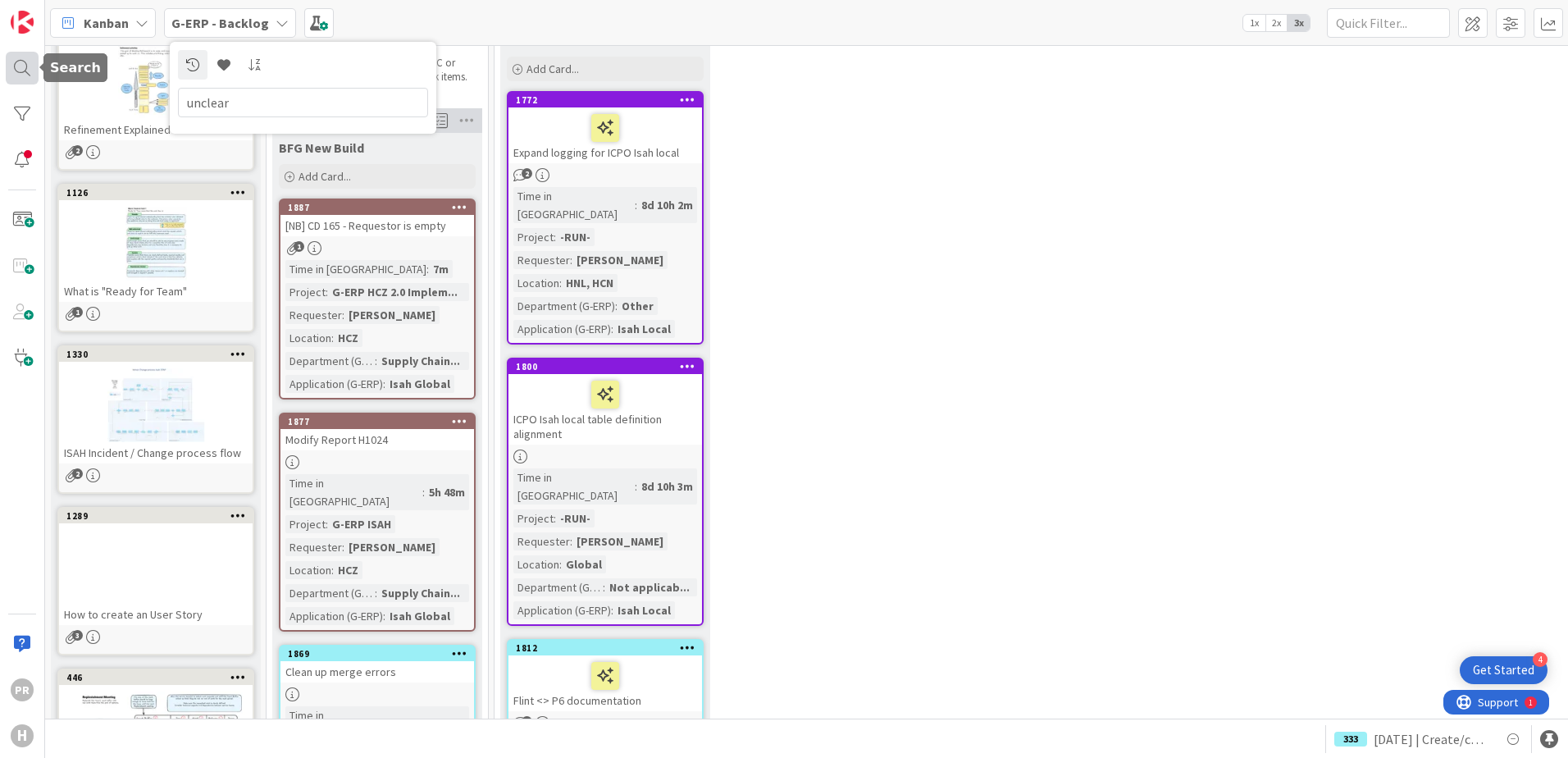
click at [32, 65] on div at bounding box center [22, 68] width 33 height 33
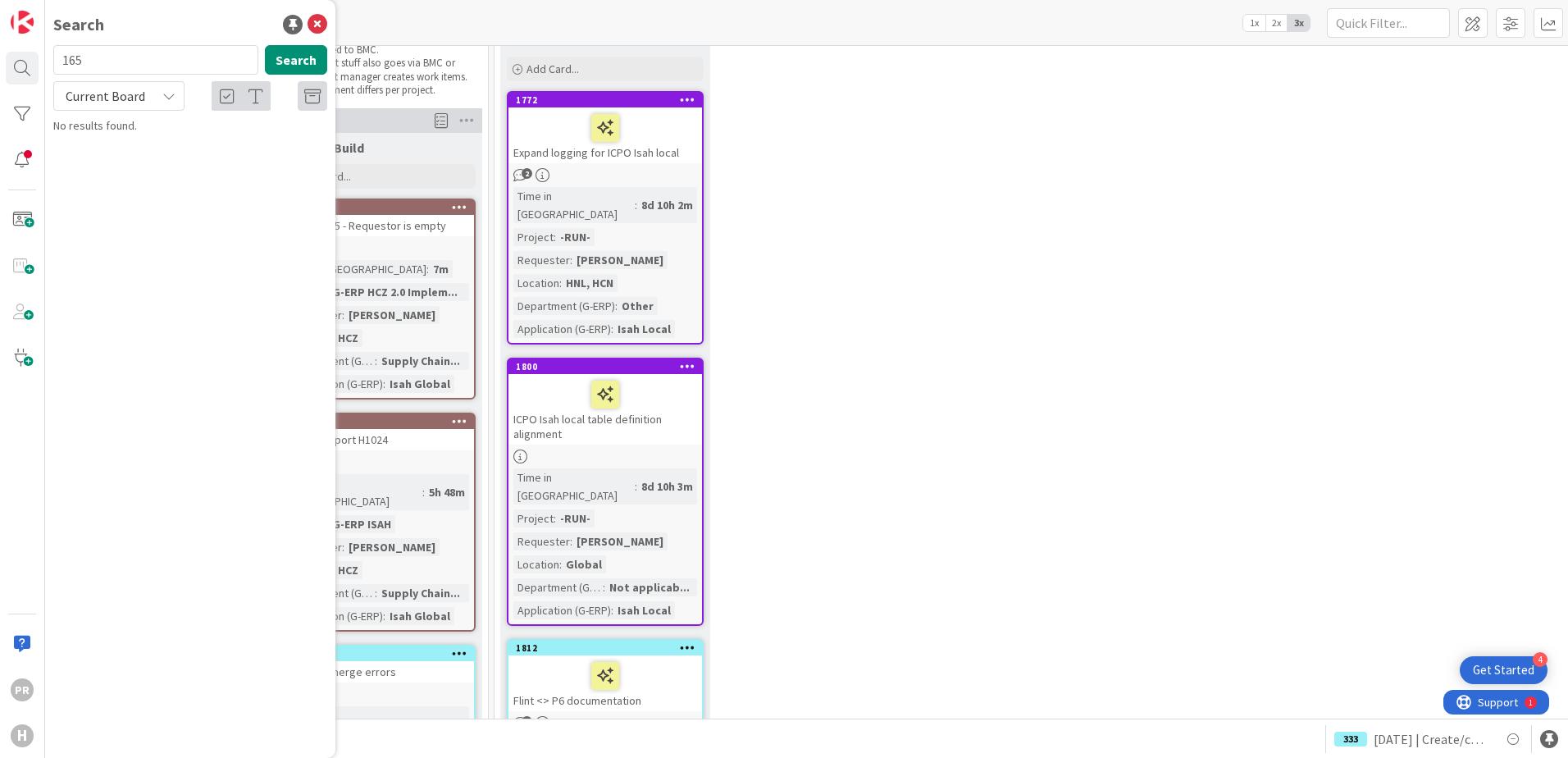
click at [152, 104] on div "Current Board" at bounding box center [118, 95] width 131 height 29
click at [138, 165] on span "All Boards" at bounding box center [148, 164] width 171 height 25
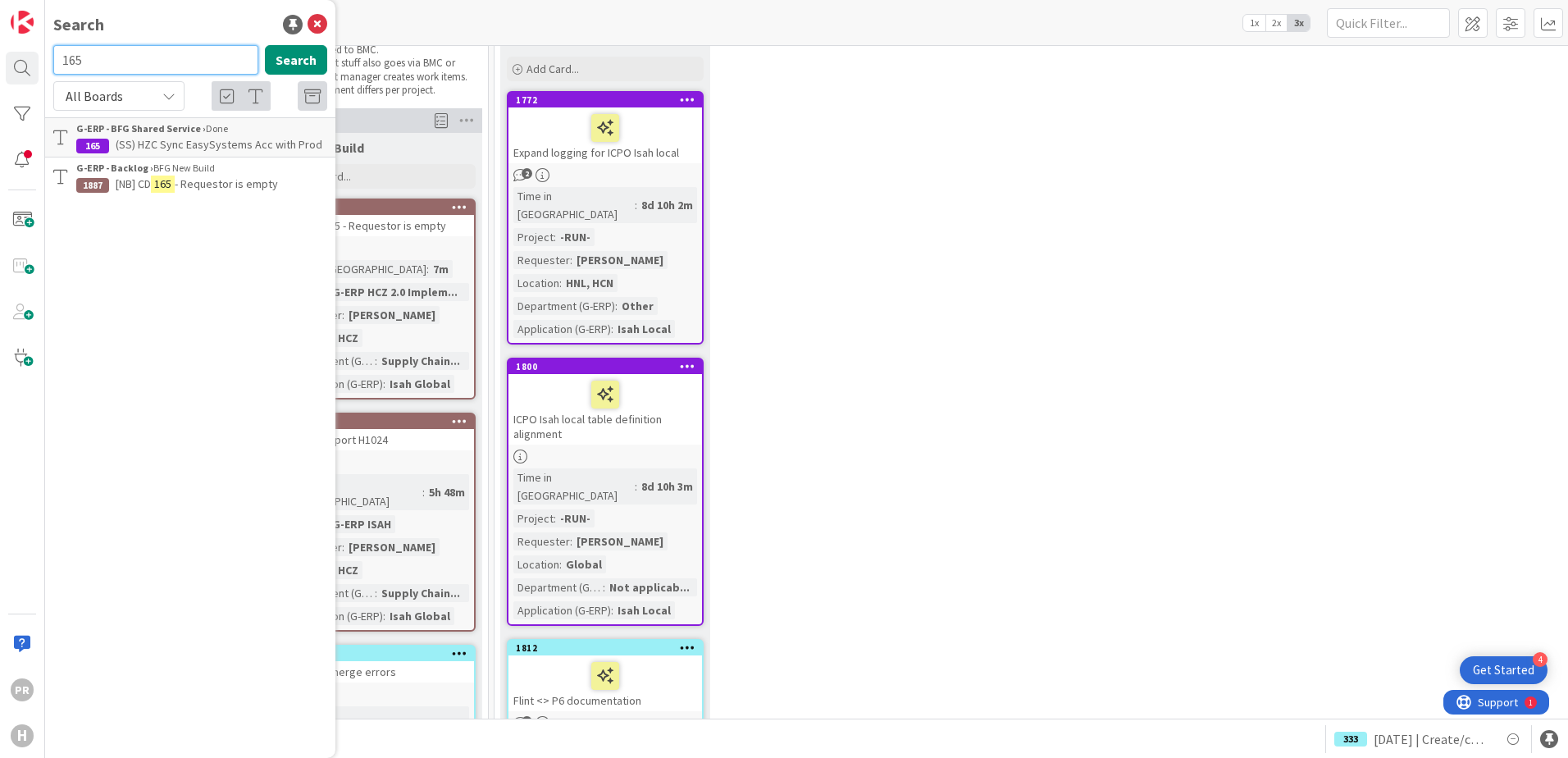
drag, startPoint x: 136, startPoint y: 63, endPoint x: 57, endPoint y: 59, distance: 79.1
click at [62, 61] on input "165" at bounding box center [155, 59] width 205 height 29
type input "unclear"
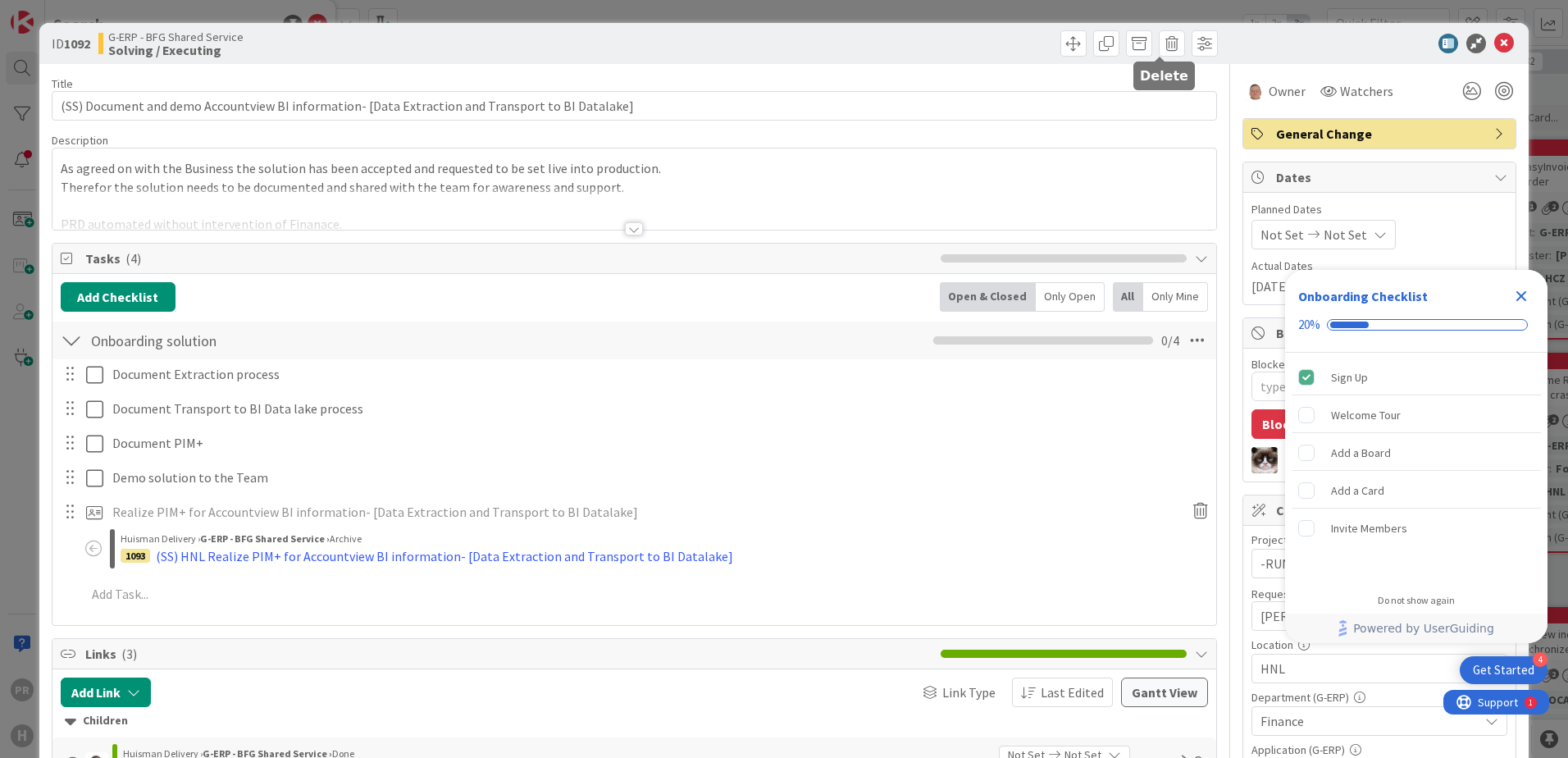
type textarea "x"
click at [1494, 47] on icon at bounding box center [1504, 43] width 19 height 19
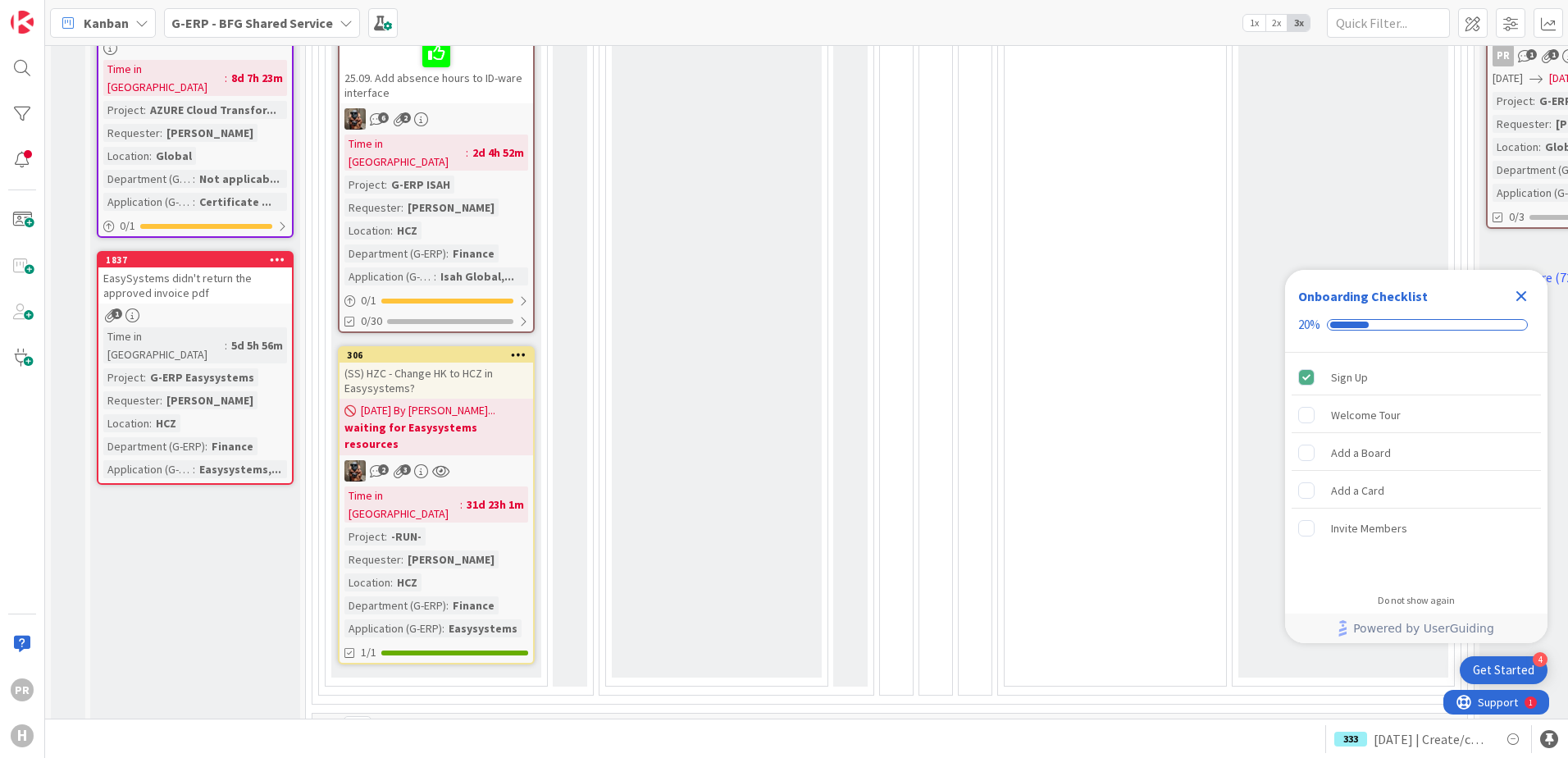
scroll to position [1066, 0]
